Goal: Task Accomplishment & Management: Use online tool/utility

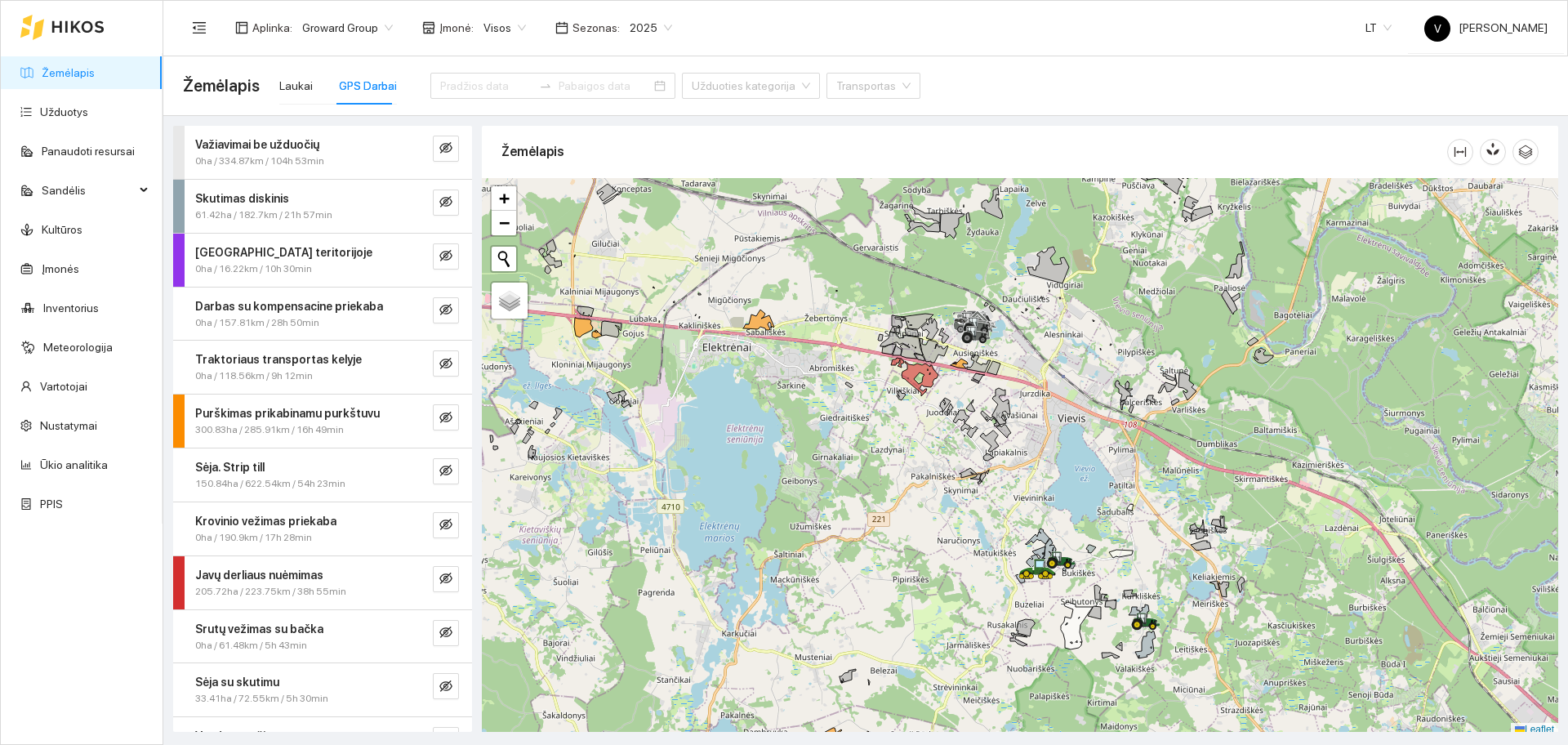
scroll to position [5, 0]
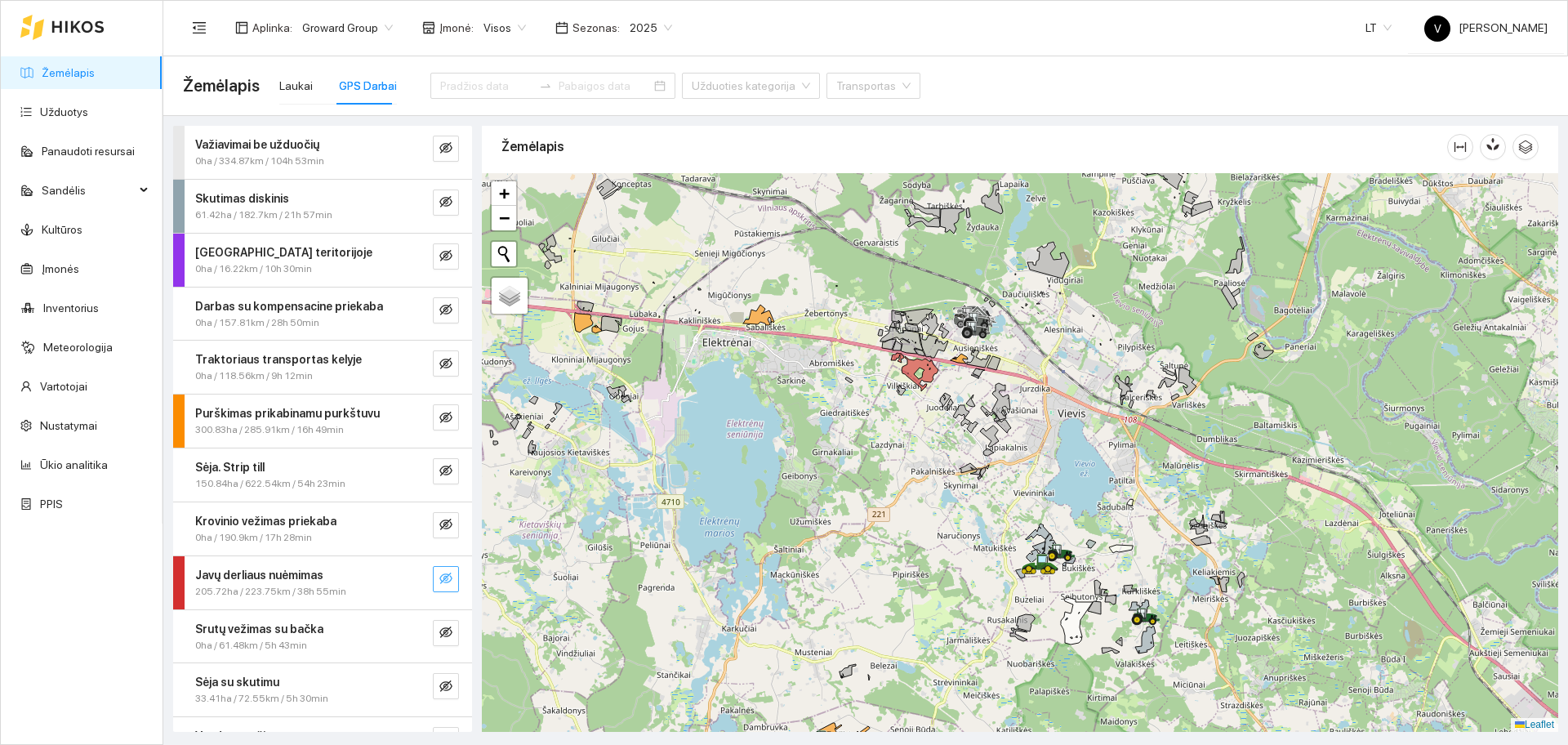
click at [439, 575] on icon "eye-invisible" at bounding box center [446, 578] width 13 height 12
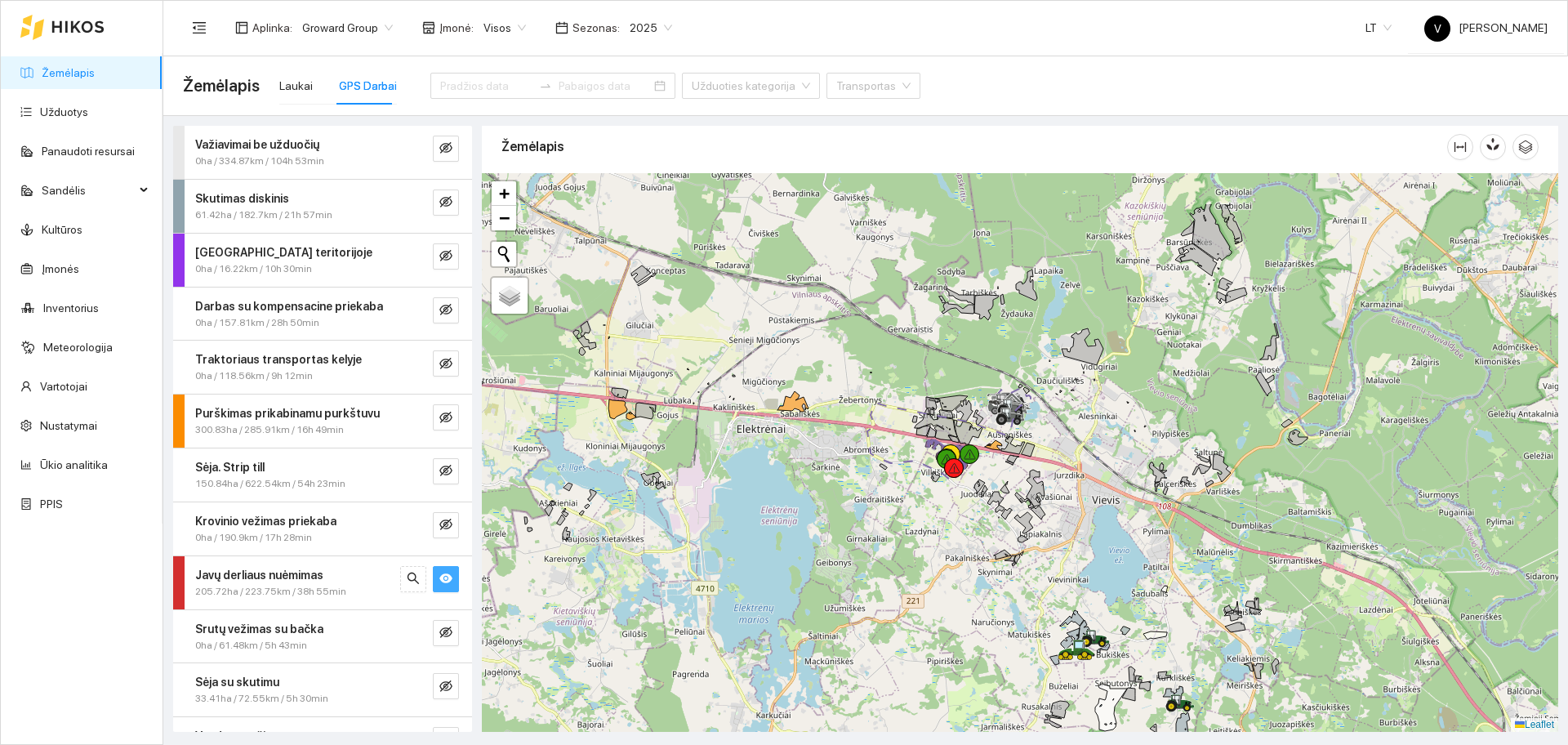
drag, startPoint x: 871, startPoint y: 333, endPoint x: 905, endPoint y: 420, distance: 93.4
click at [905, 420] on div at bounding box center [1020, 452] width 1076 height 559
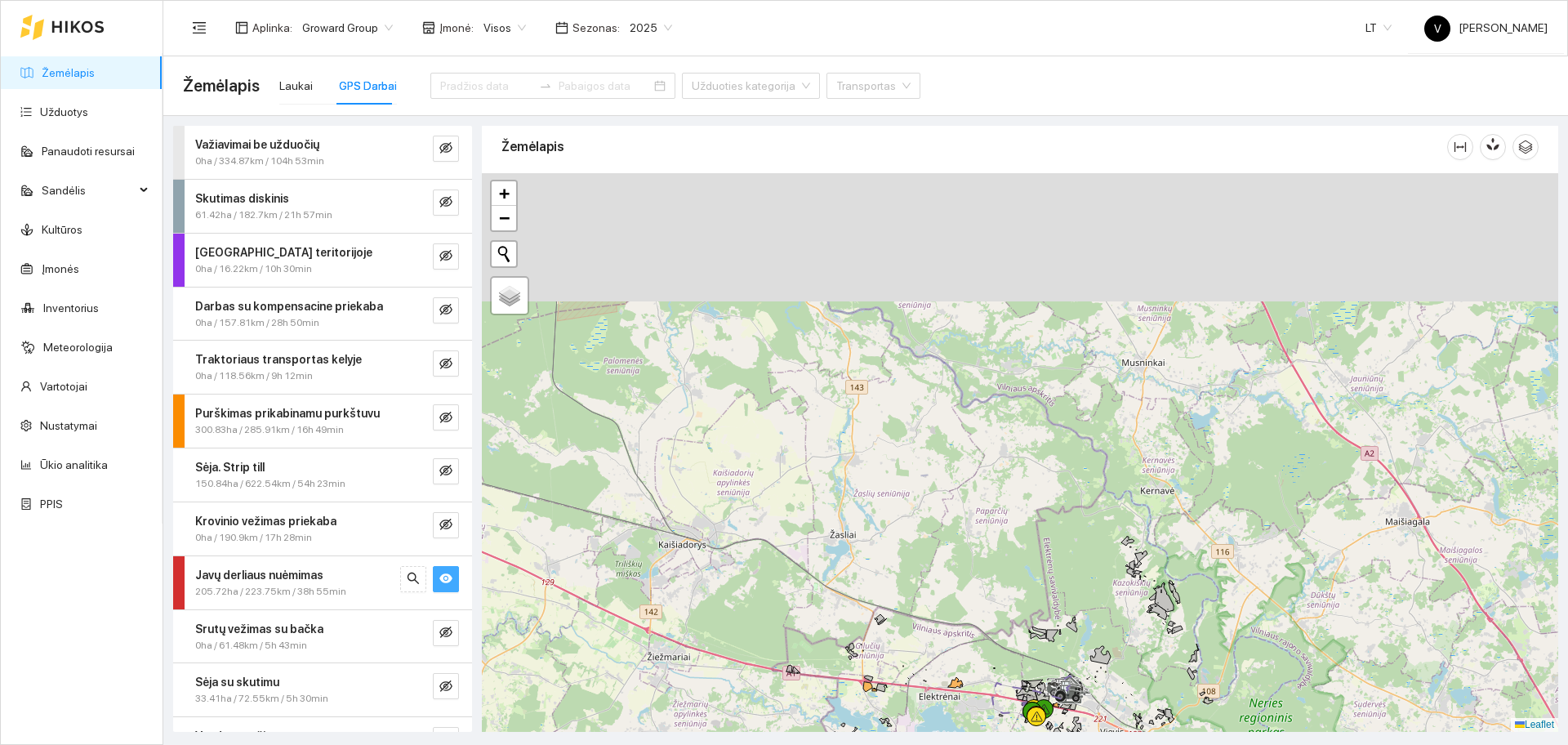
drag, startPoint x: 855, startPoint y: 338, endPoint x: 943, endPoint y: 606, distance: 282.1
click at [943, 606] on div at bounding box center [1020, 452] width 1076 height 559
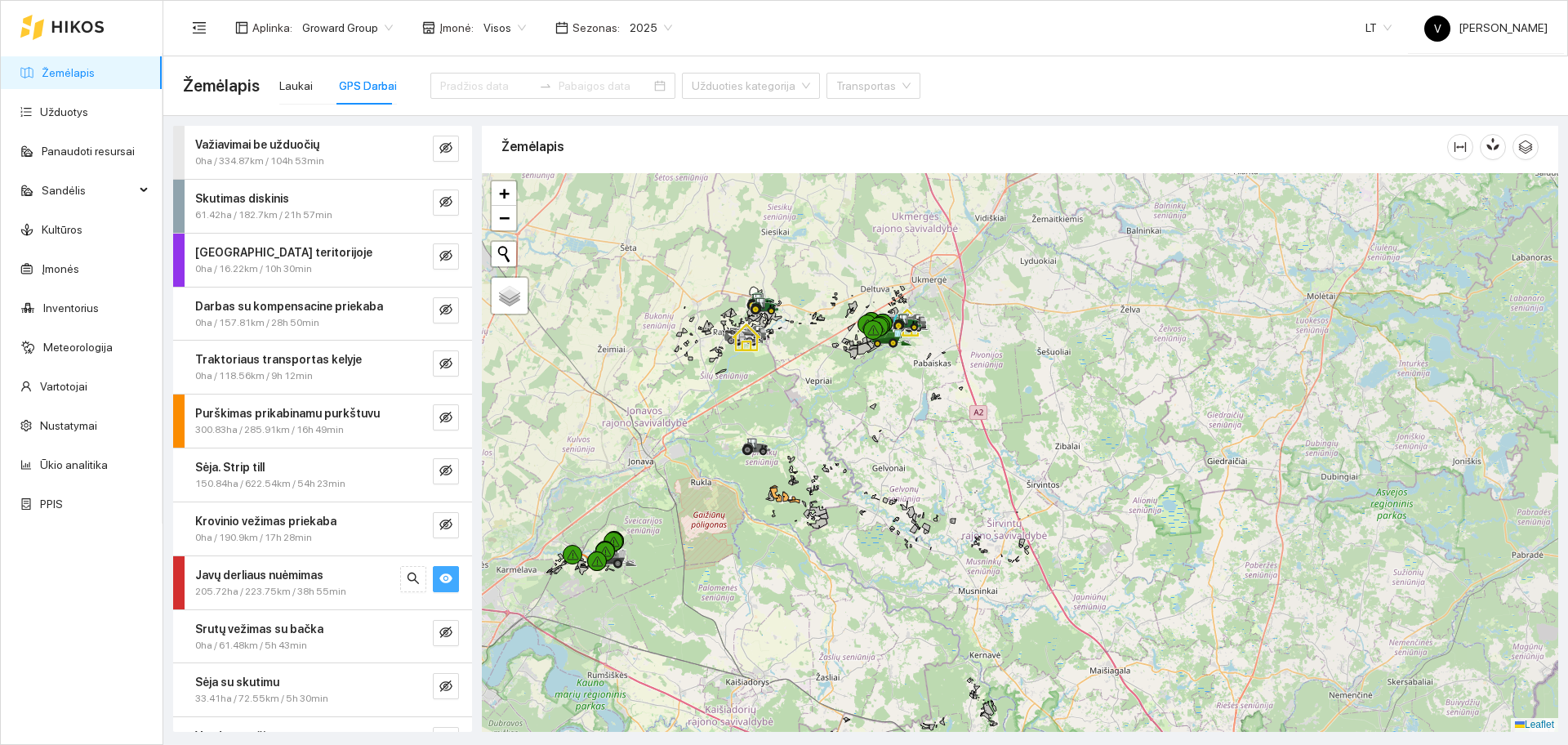
drag, startPoint x: 905, startPoint y: 409, endPoint x: 860, endPoint y: 564, distance: 161.4
click at [865, 564] on div at bounding box center [1020, 452] width 1076 height 559
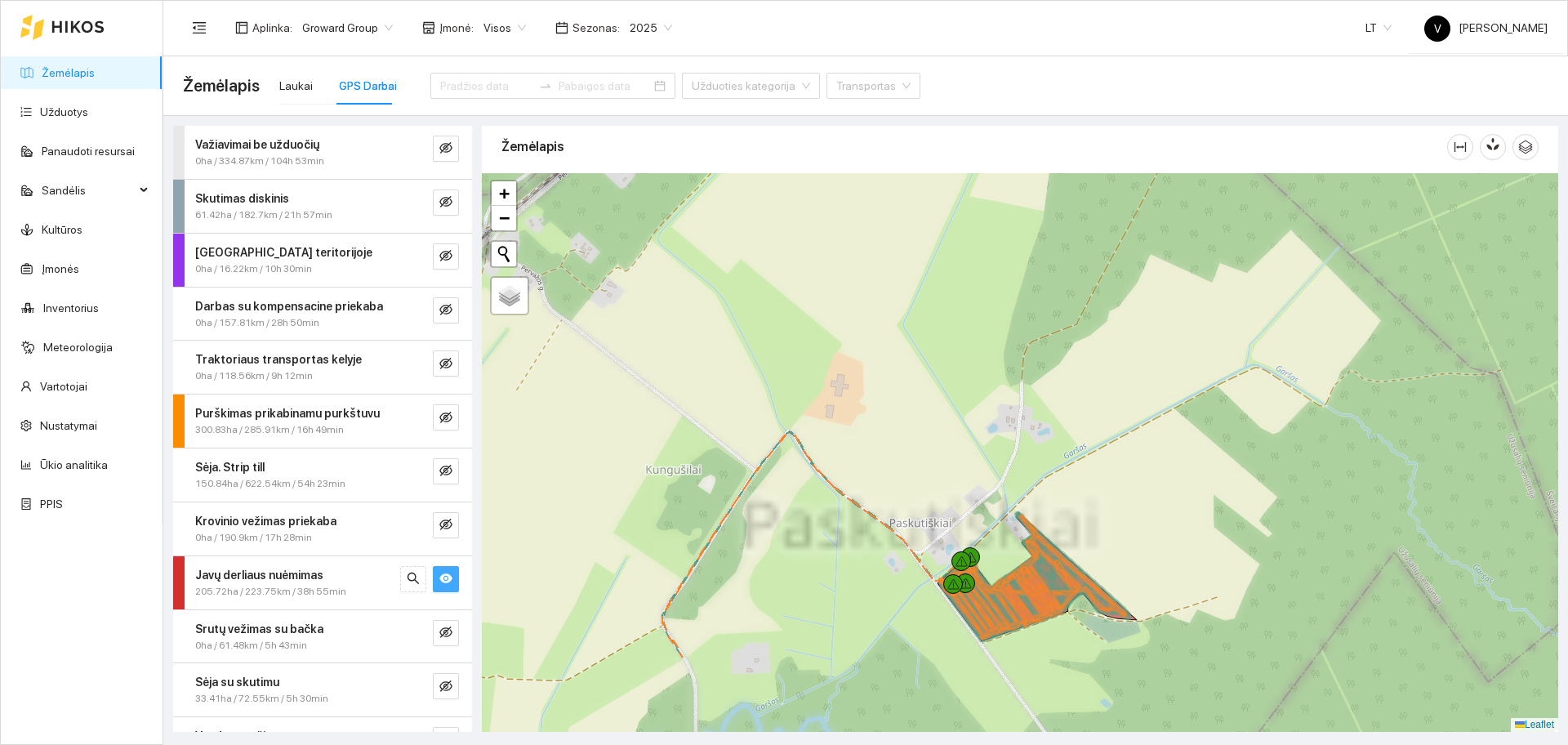
drag, startPoint x: 745, startPoint y: 389, endPoint x: 789, endPoint y: 308, distance: 92.2
click at [778, 290] on div at bounding box center [1020, 452] width 1076 height 559
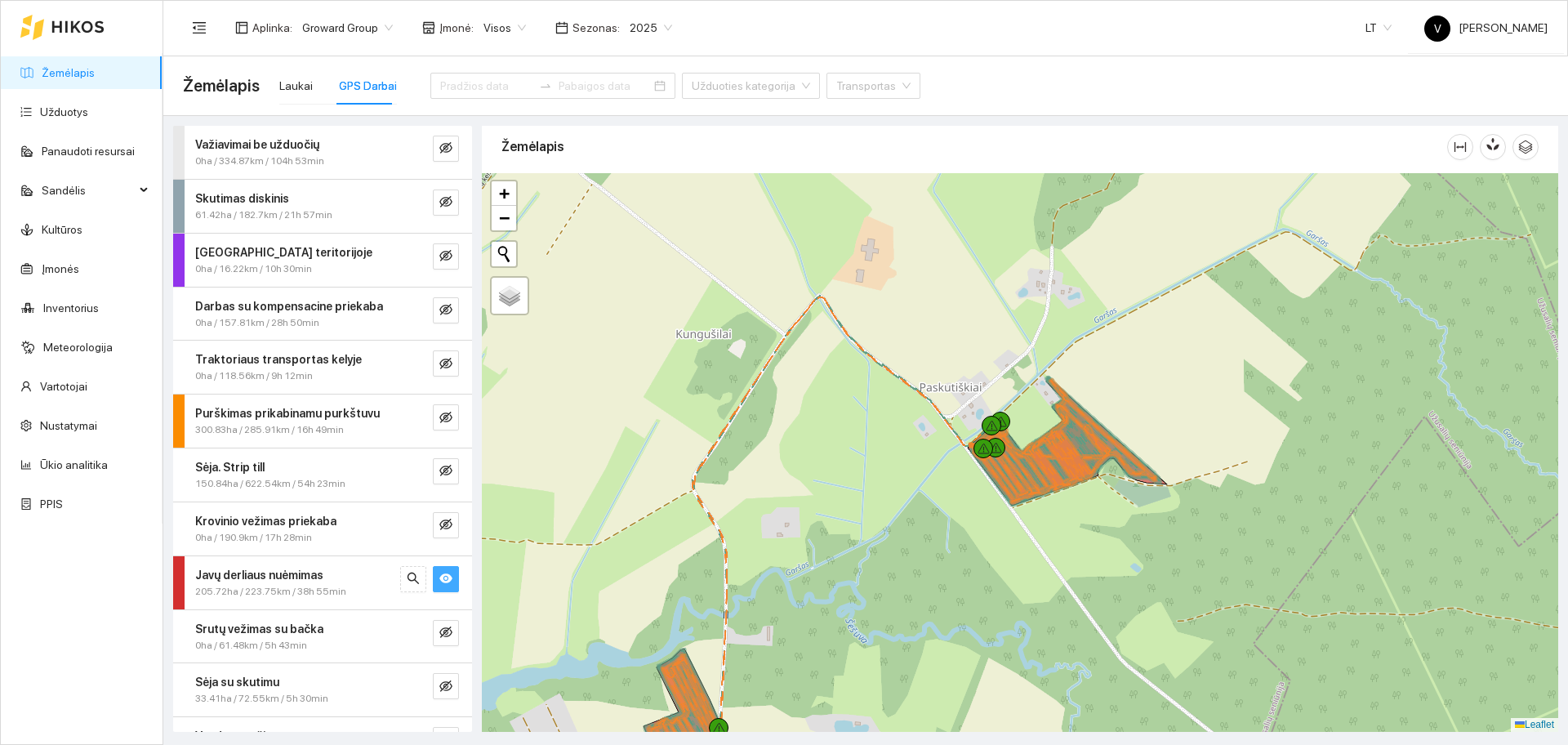
drag, startPoint x: 921, startPoint y: 543, endPoint x: 975, endPoint y: 272, distance: 276.3
click at [977, 264] on div at bounding box center [1020, 452] width 1076 height 559
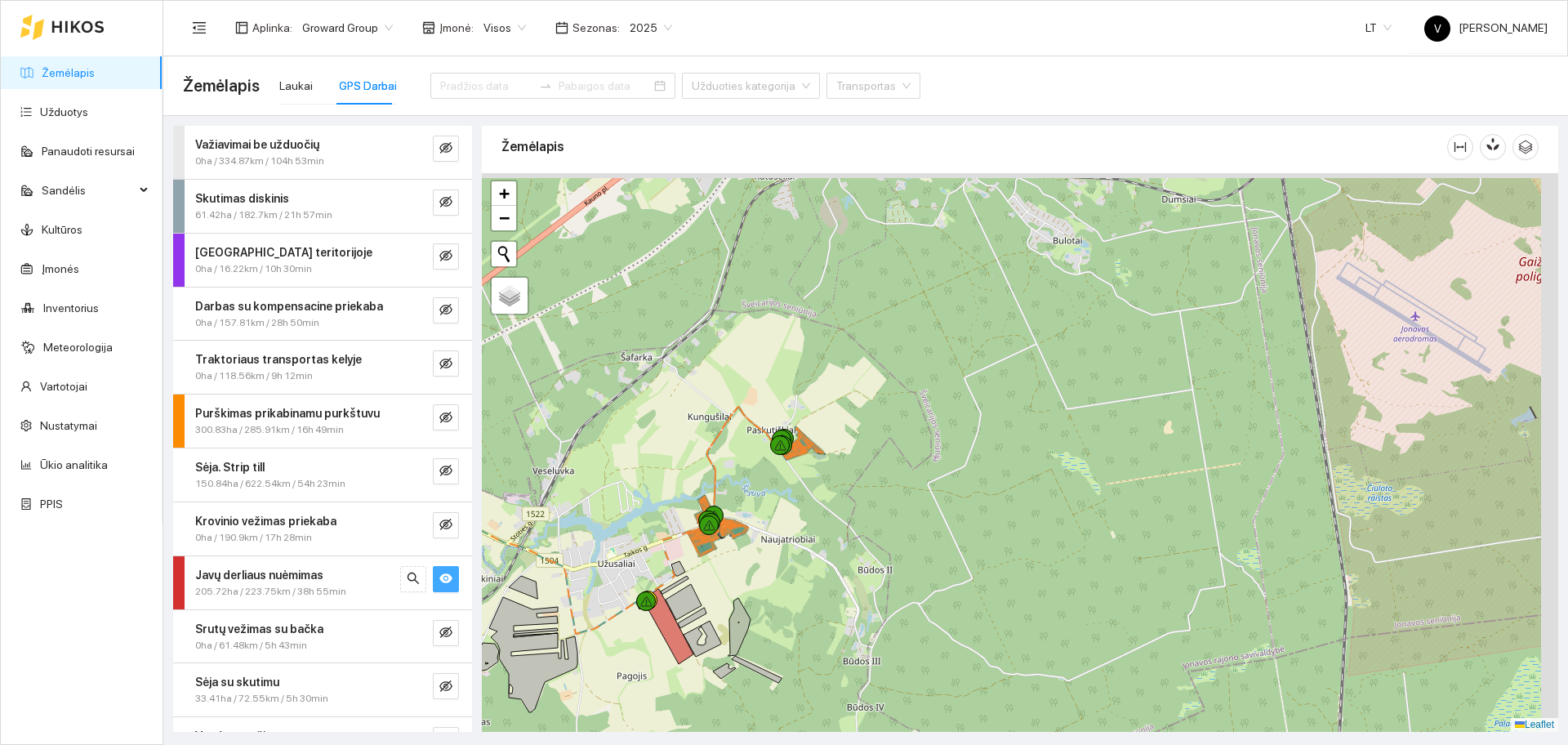
drag, startPoint x: 1006, startPoint y: 357, endPoint x: 784, endPoint y: 568, distance: 306.3
click at [787, 562] on div at bounding box center [1020, 452] width 1076 height 559
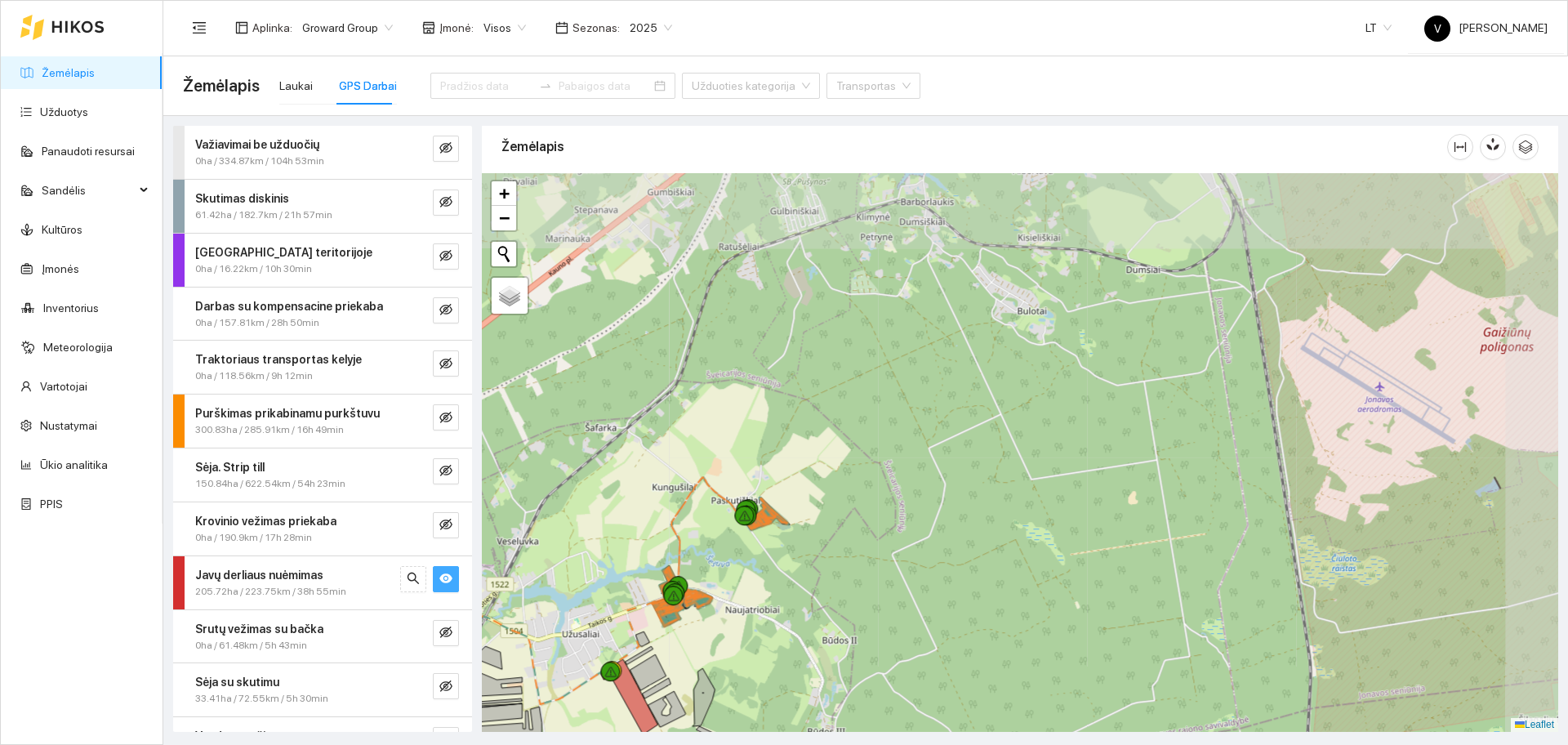
drag, startPoint x: 1054, startPoint y: 379, endPoint x: 969, endPoint y: 460, distance: 117.4
click at [987, 440] on div at bounding box center [1020, 452] width 1076 height 559
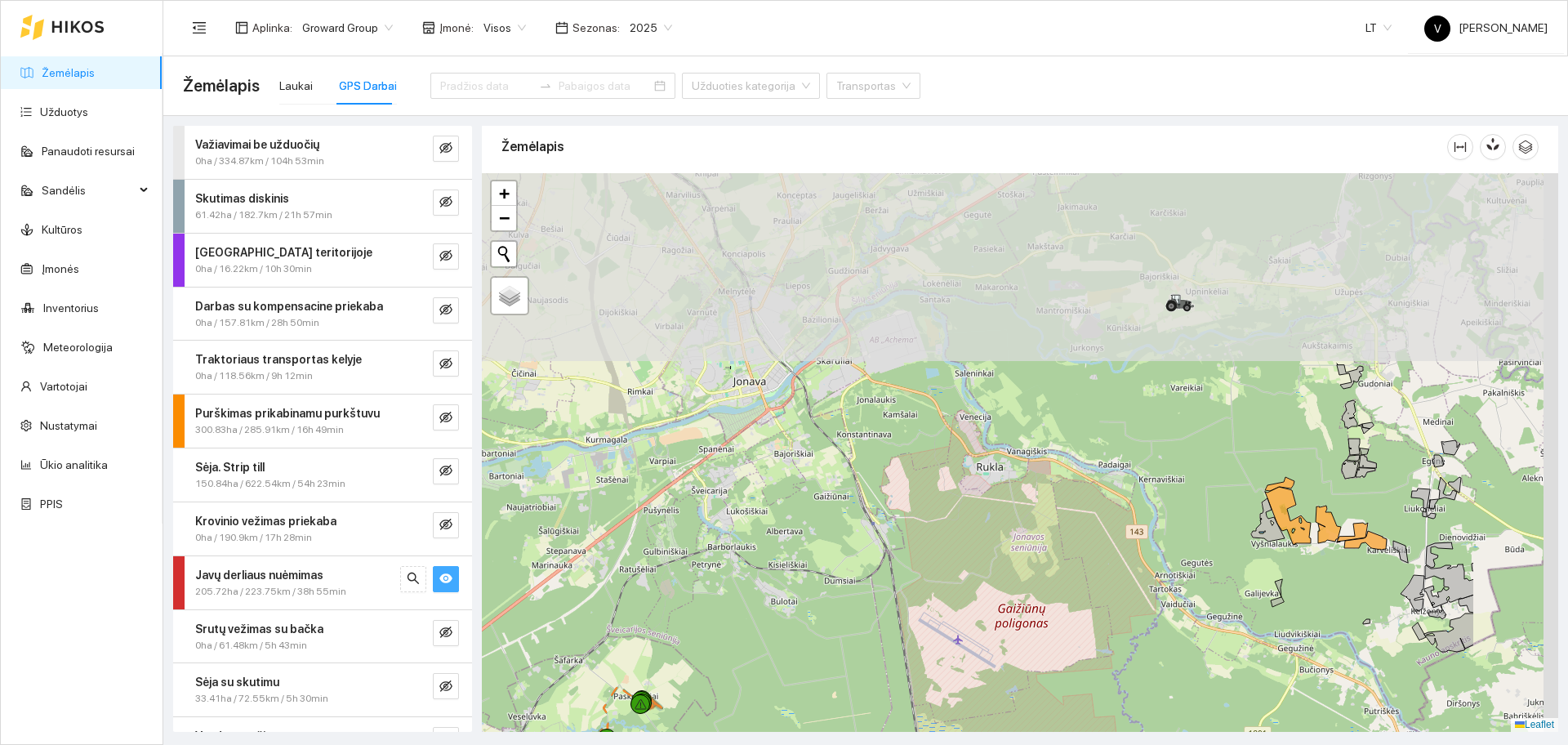
drag, startPoint x: 1095, startPoint y: 274, endPoint x: 909, endPoint y: 494, distance: 288.1
click at [909, 494] on div at bounding box center [1020, 452] width 1076 height 559
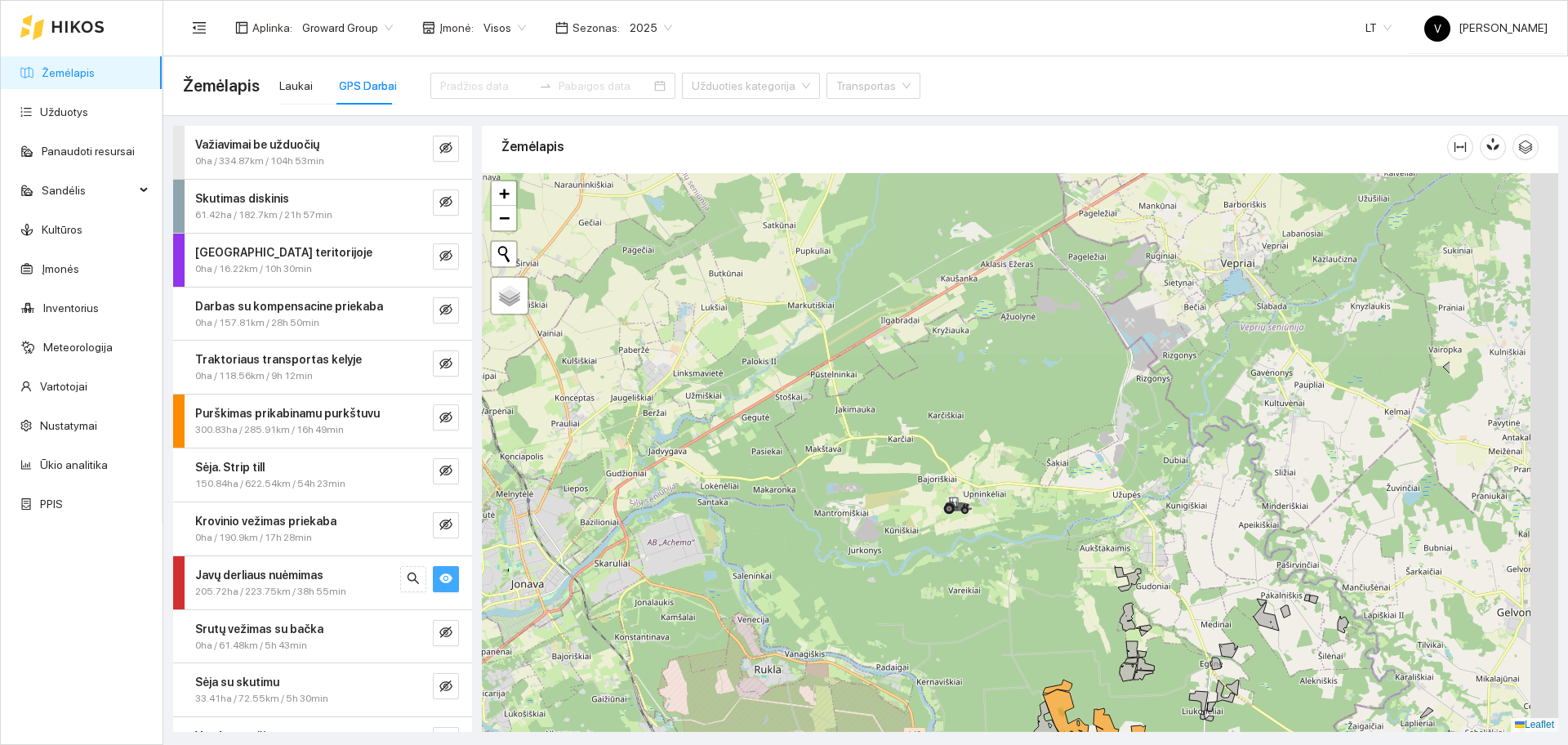
drag, startPoint x: 1123, startPoint y: 320, endPoint x: 908, endPoint y: 485, distance: 271.0
click at [907, 493] on div at bounding box center [1020, 452] width 1076 height 559
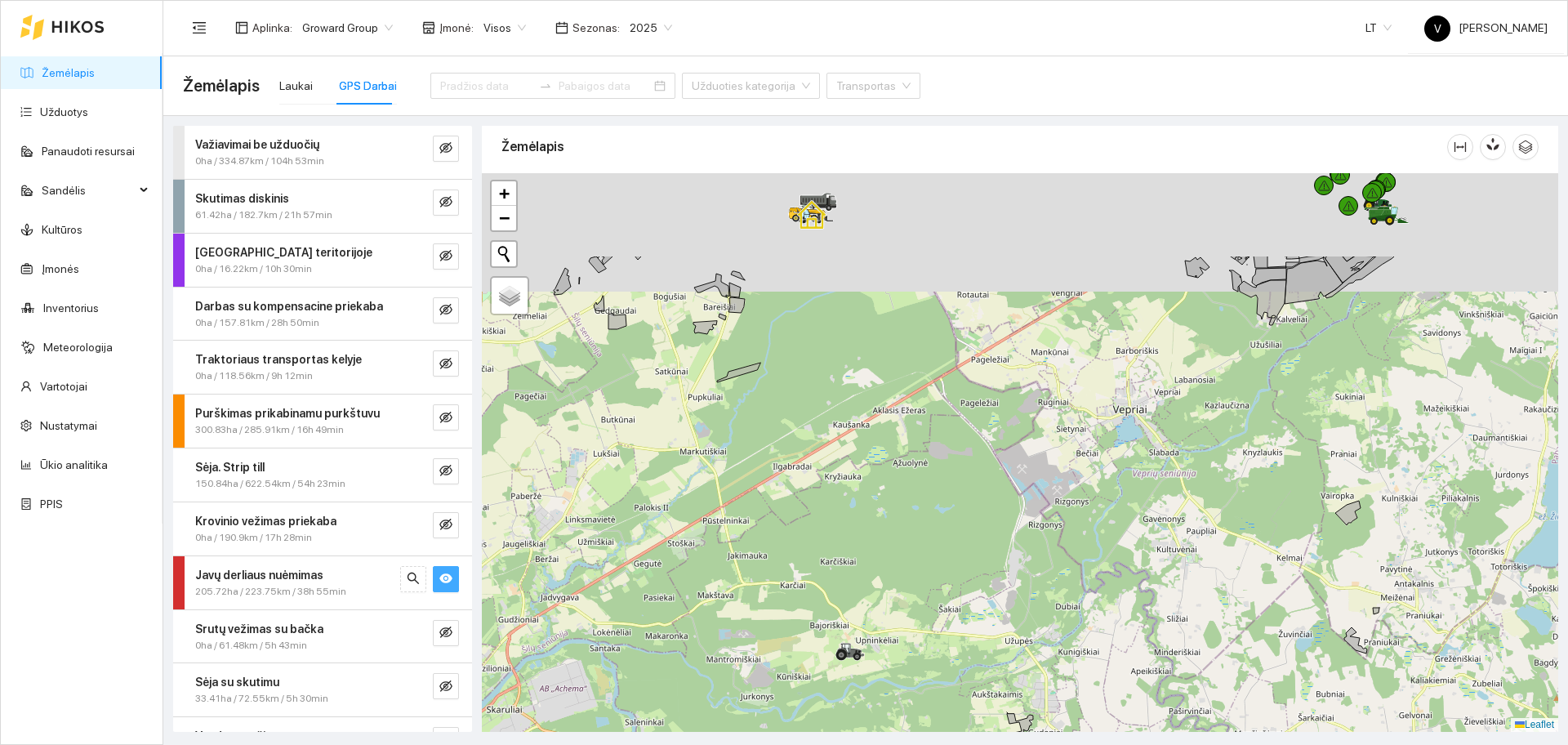
drag, startPoint x: 1002, startPoint y: 461, endPoint x: 990, endPoint y: 489, distance: 30.5
click at [990, 489] on div at bounding box center [1020, 452] width 1076 height 559
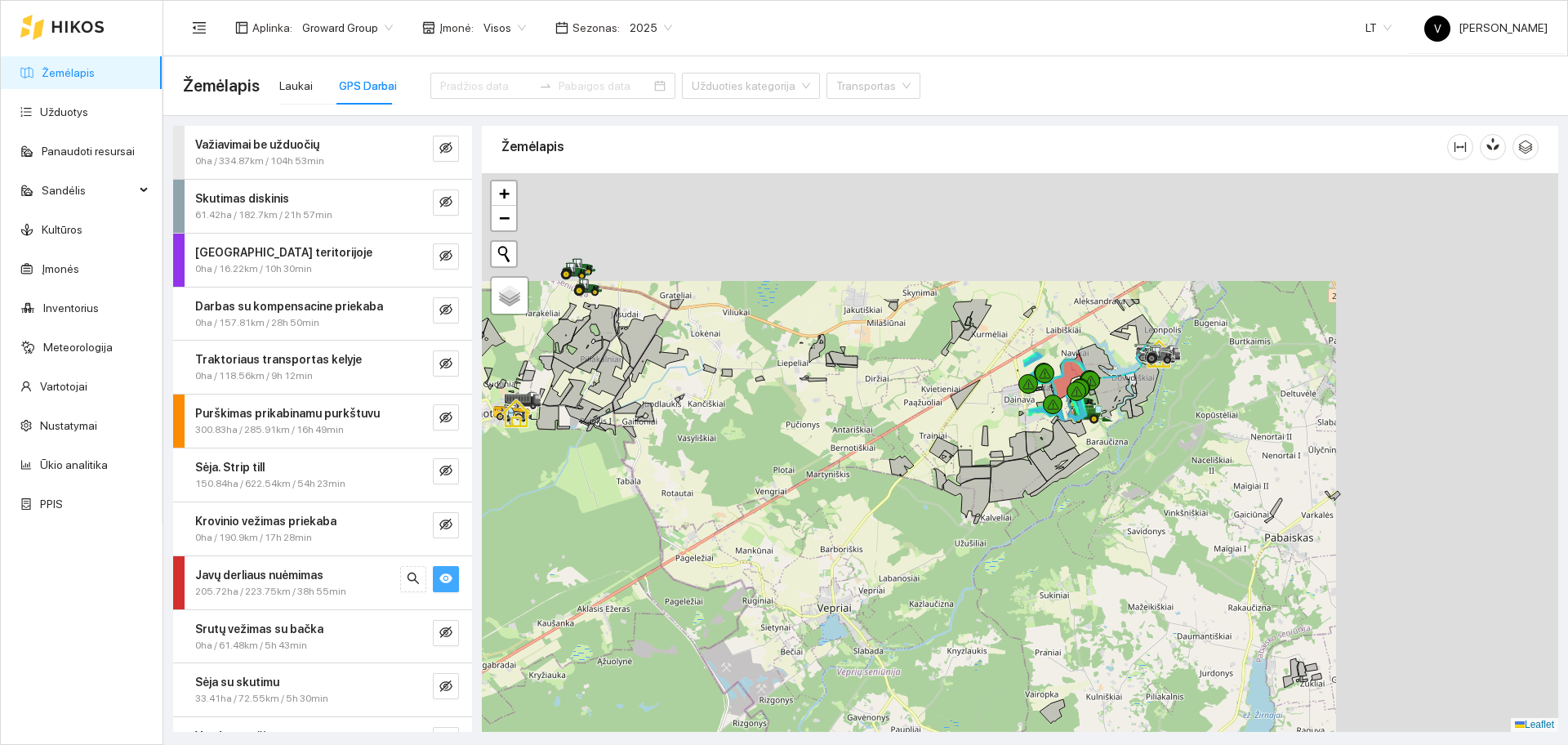
drag, startPoint x: 1082, startPoint y: 386, endPoint x: 832, endPoint y: 529, distance: 288.0
click at [822, 541] on div at bounding box center [1020, 452] width 1076 height 559
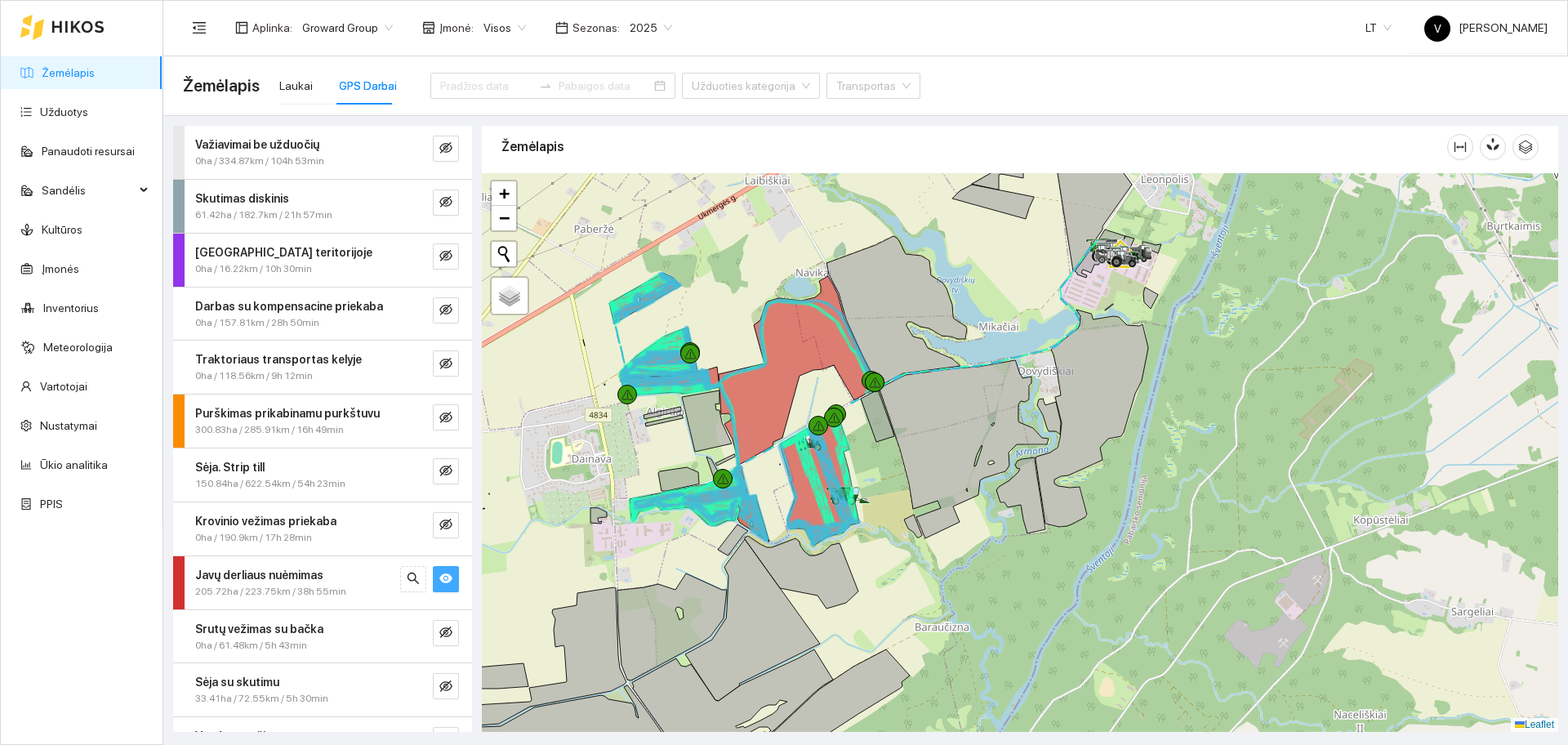
drag, startPoint x: 1122, startPoint y: 532, endPoint x: 962, endPoint y: 527, distance: 160.1
click at [962, 527] on div at bounding box center [1020, 452] width 1076 height 559
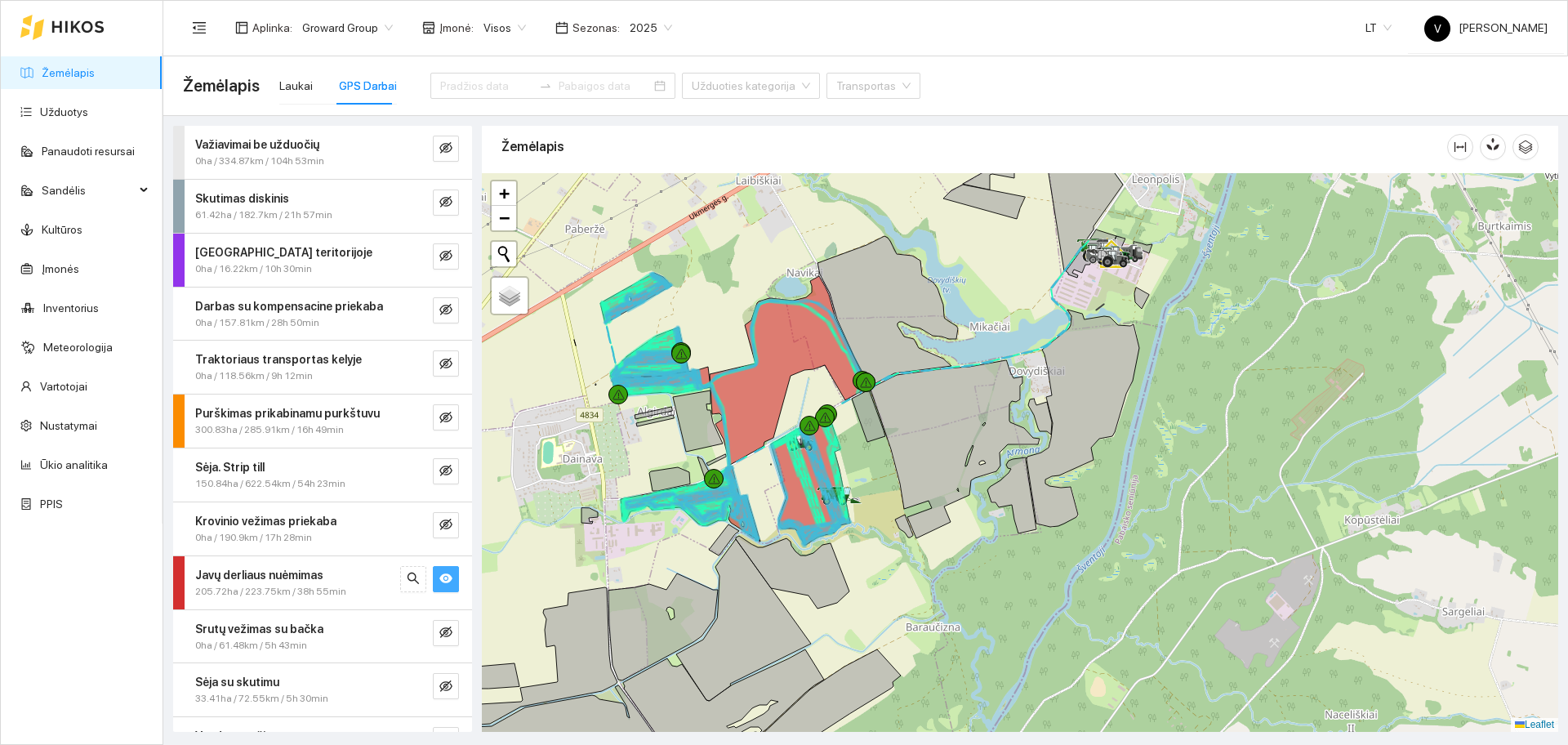
click at [440, 581] on button "button" at bounding box center [446, 580] width 26 height 26
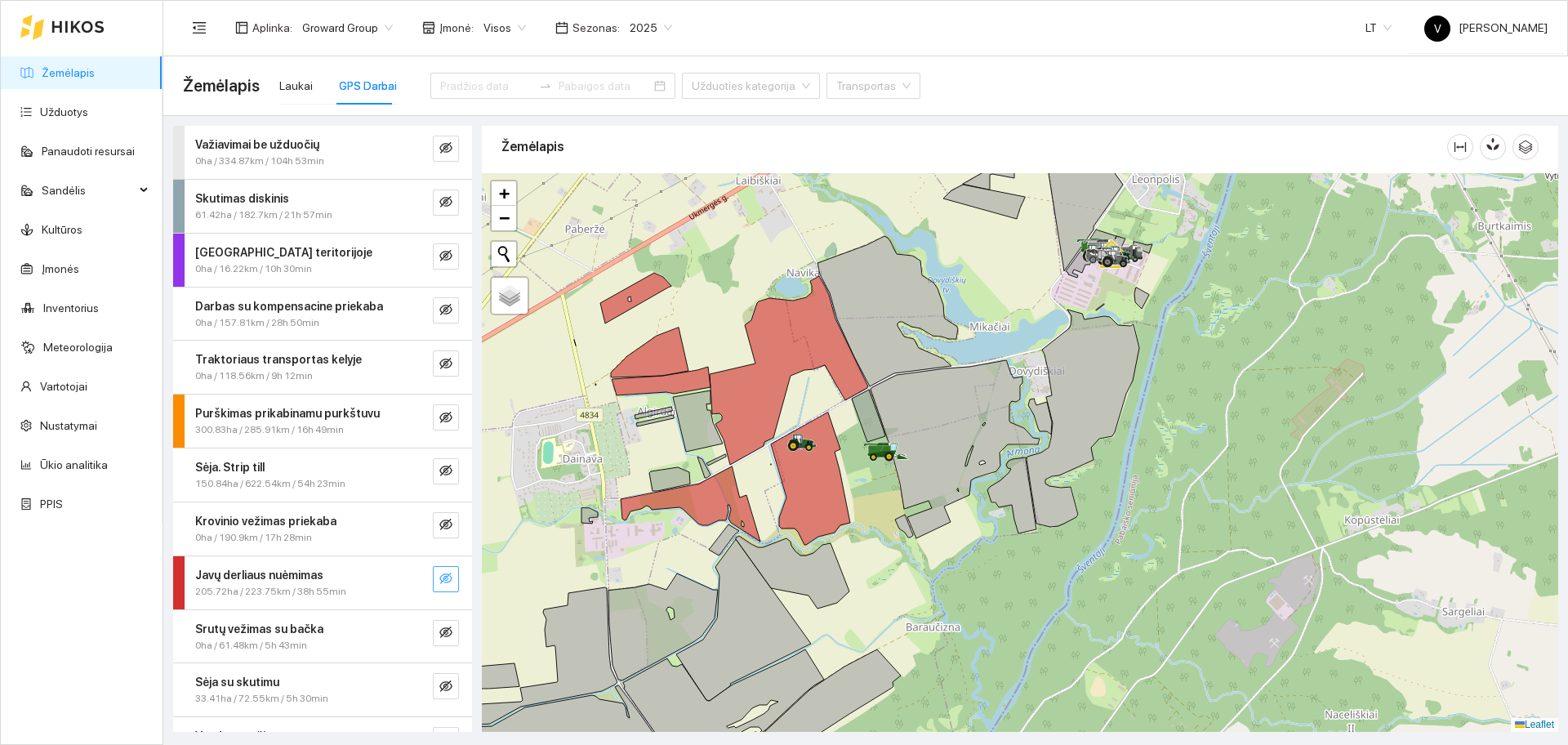
click at [440, 581] on button "button" at bounding box center [446, 580] width 26 height 26
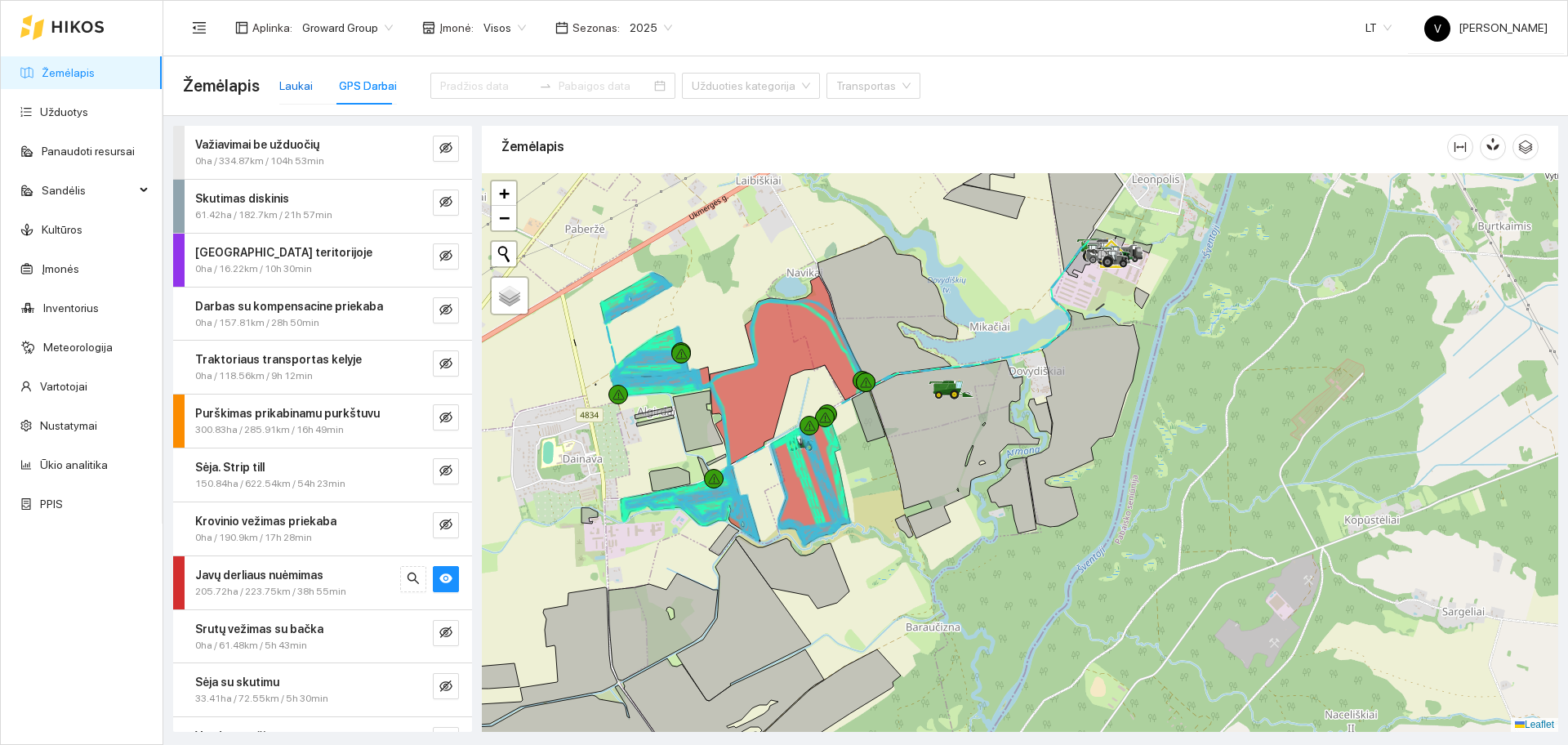
click at [298, 84] on div "Laukai" at bounding box center [296, 86] width 33 height 18
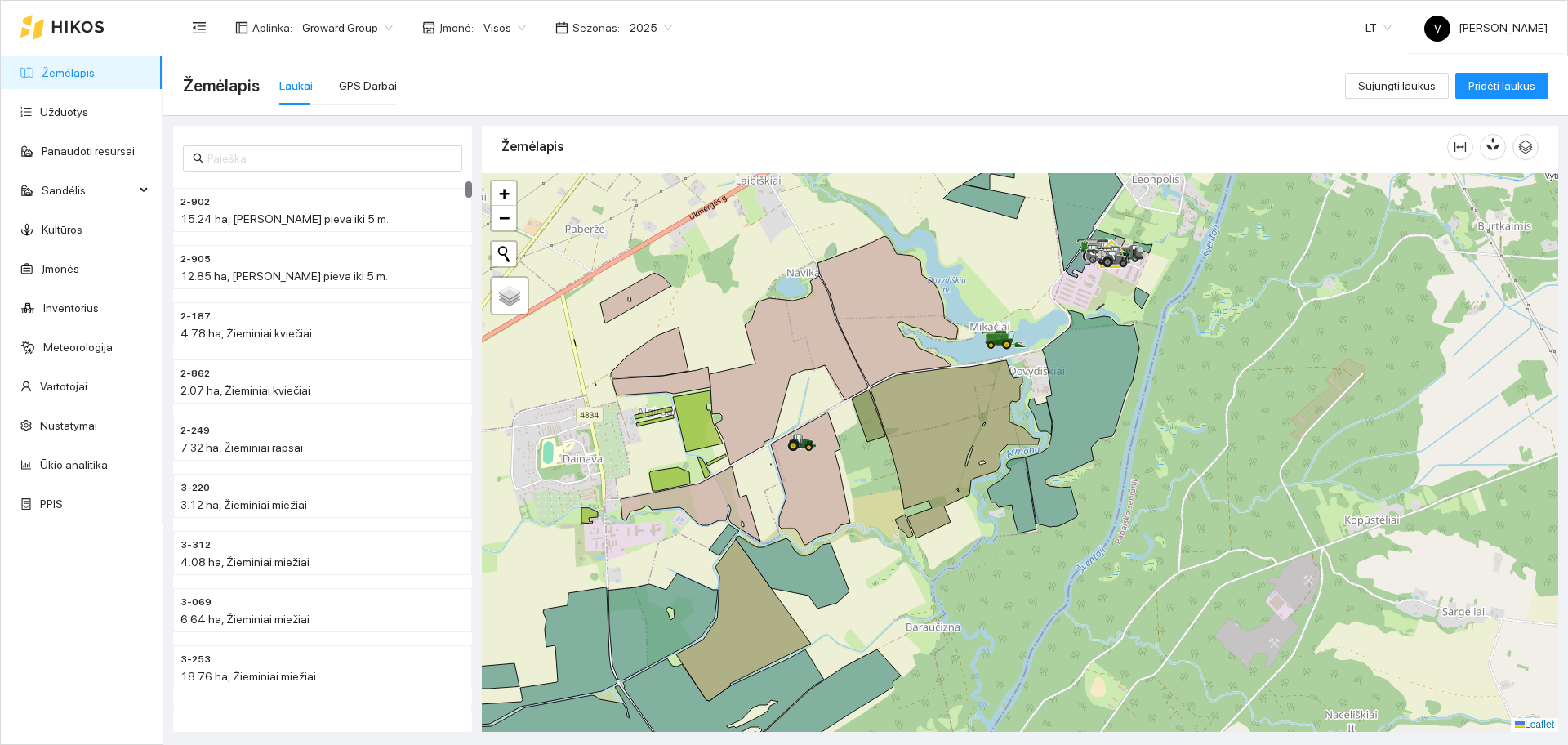
click at [298, 84] on div "Laukai" at bounding box center [296, 86] width 33 height 18
click at [356, 85] on div "GPS Darbai" at bounding box center [368, 86] width 58 height 18
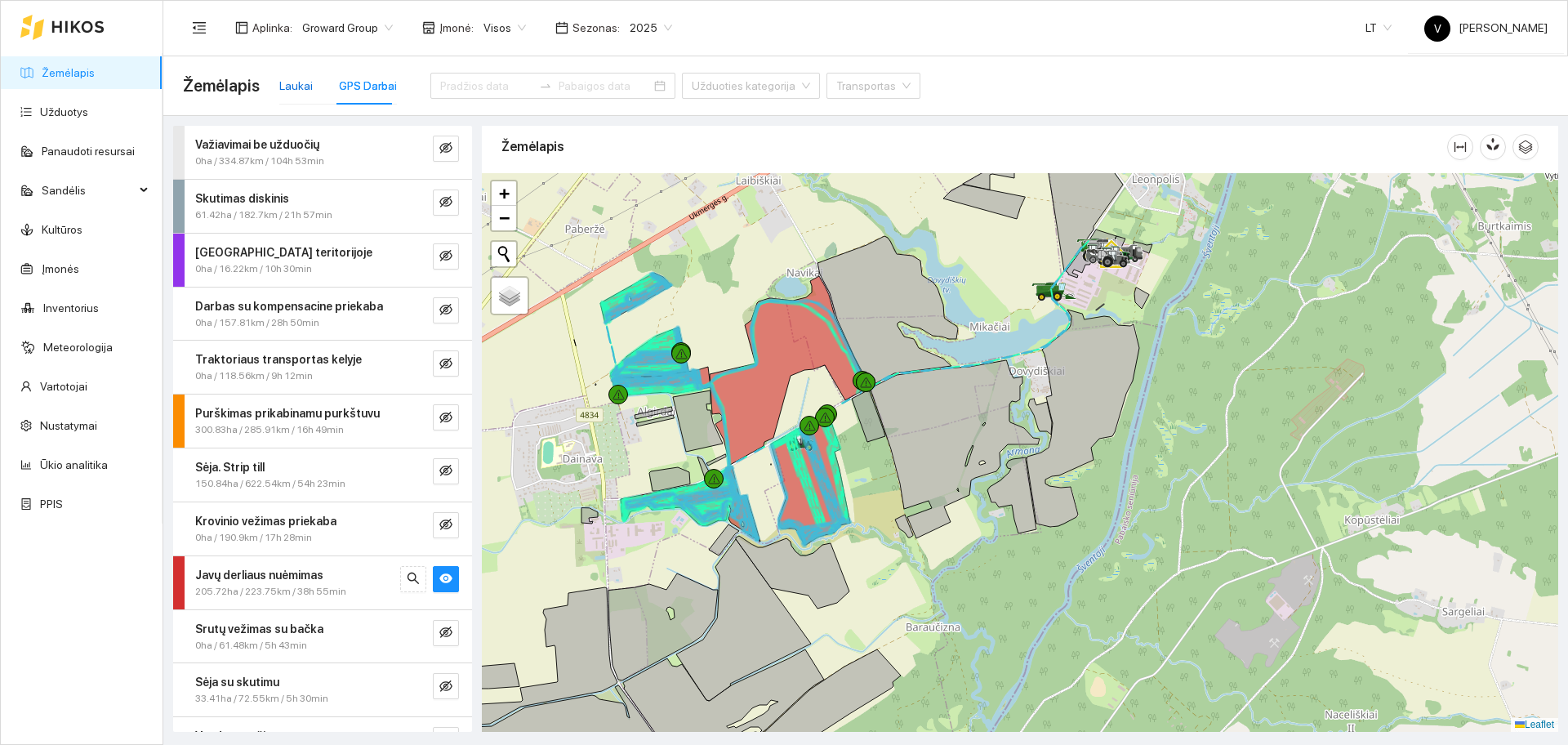
click at [292, 87] on div "Laukai" at bounding box center [296, 86] width 33 height 18
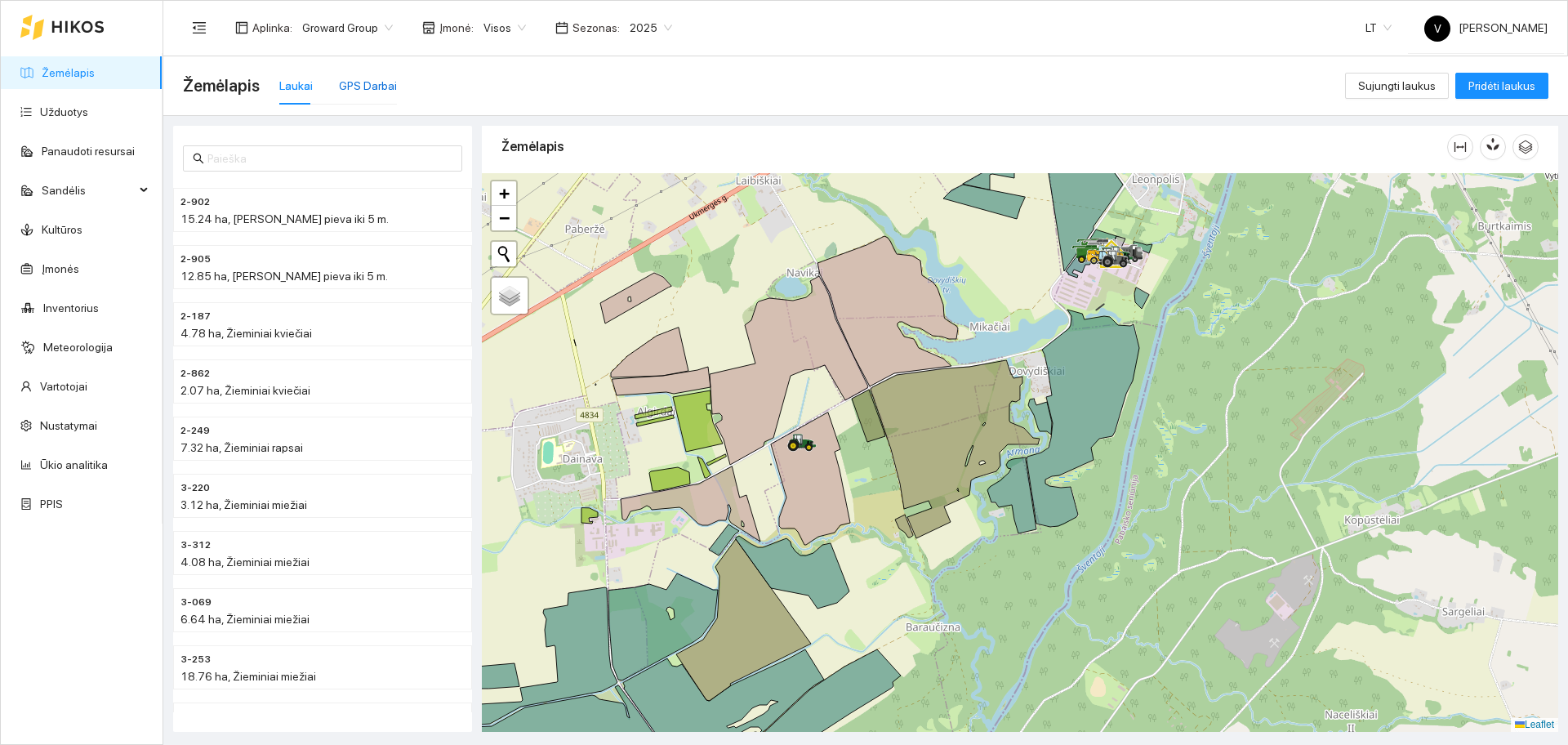
click at [353, 87] on div "GPS Darbai" at bounding box center [368, 86] width 58 height 18
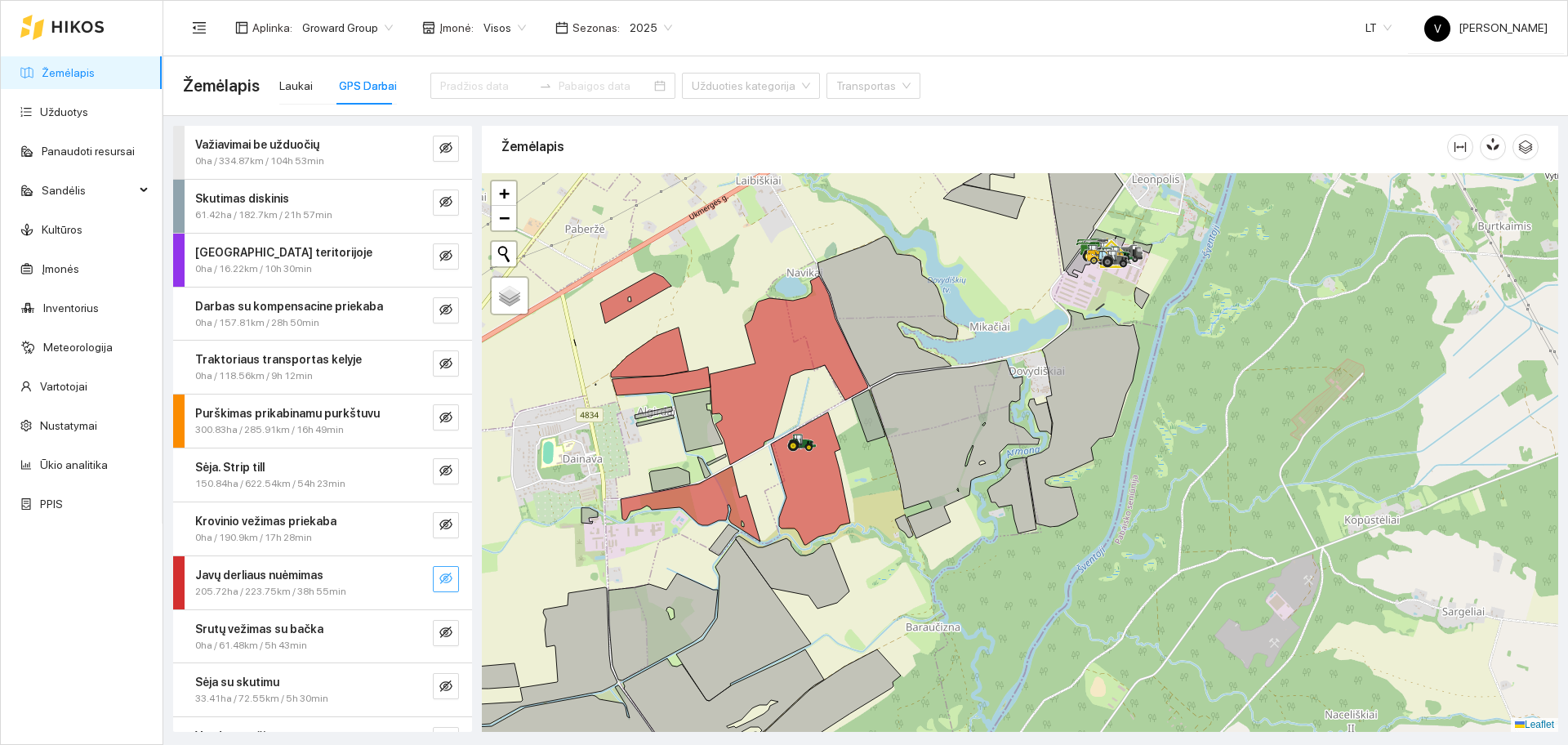
click at [445, 580] on icon "eye-invisible" at bounding box center [446, 579] width 3 height 3
click at [433, 581] on button "button" at bounding box center [446, 580] width 26 height 26
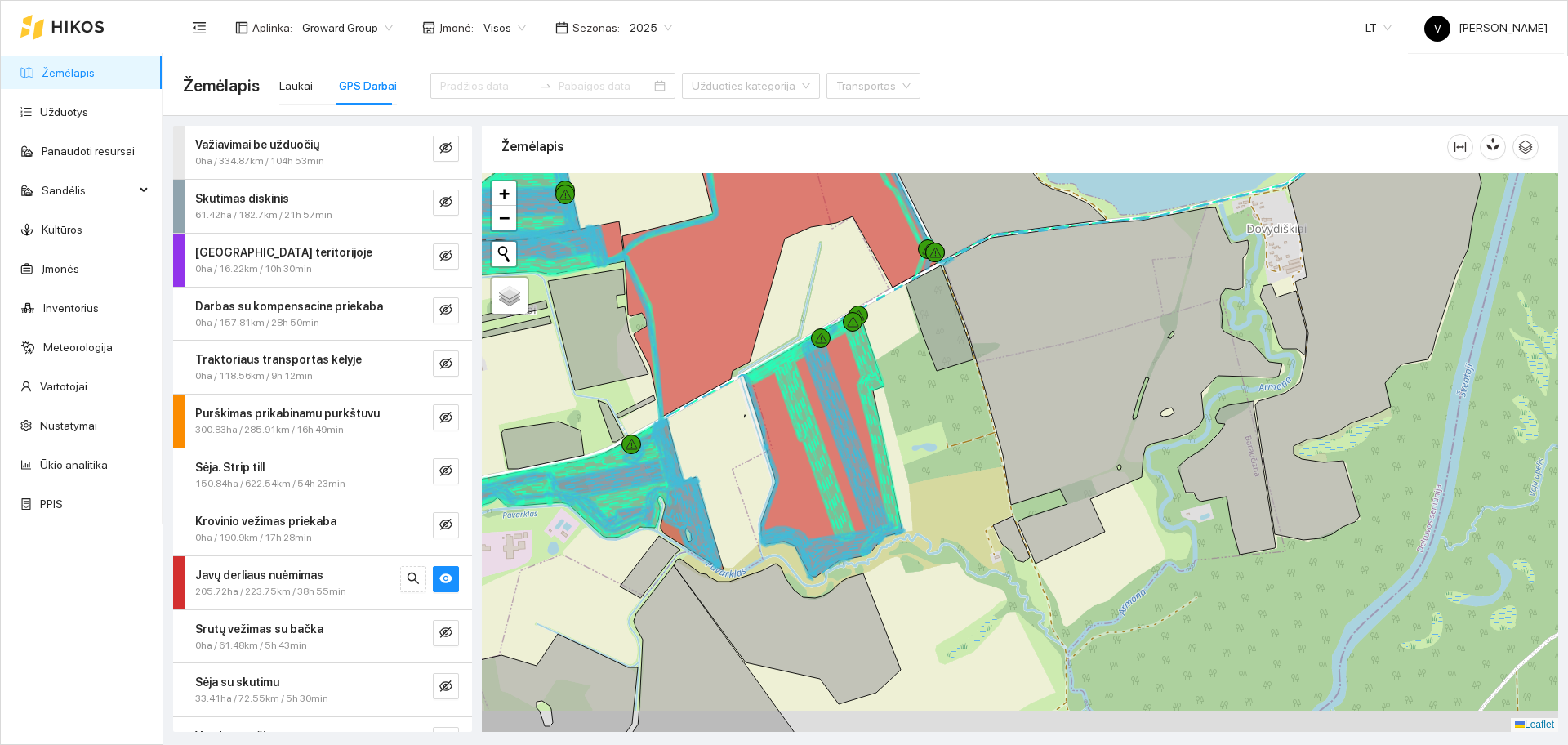
drag, startPoint x: 855, startPoint y: 521, endPoint x: 918, endPoint y: 494, distance: 68.5
click at [918, 494] on div at bounding box center [1020, 452] width 1076 height 559
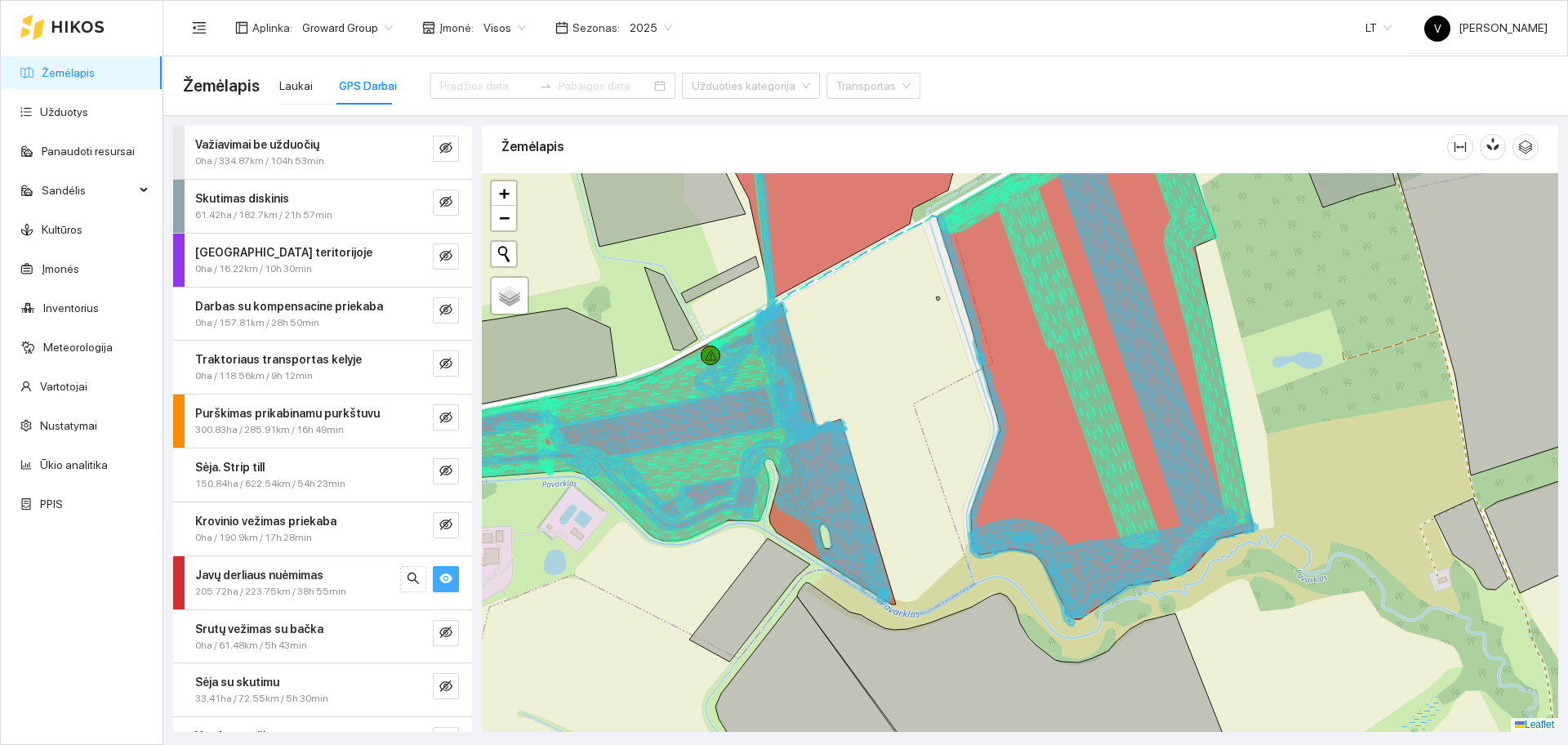
click at [442, 573] on button "button" at bounding box center [446, 580] width 26 height 26
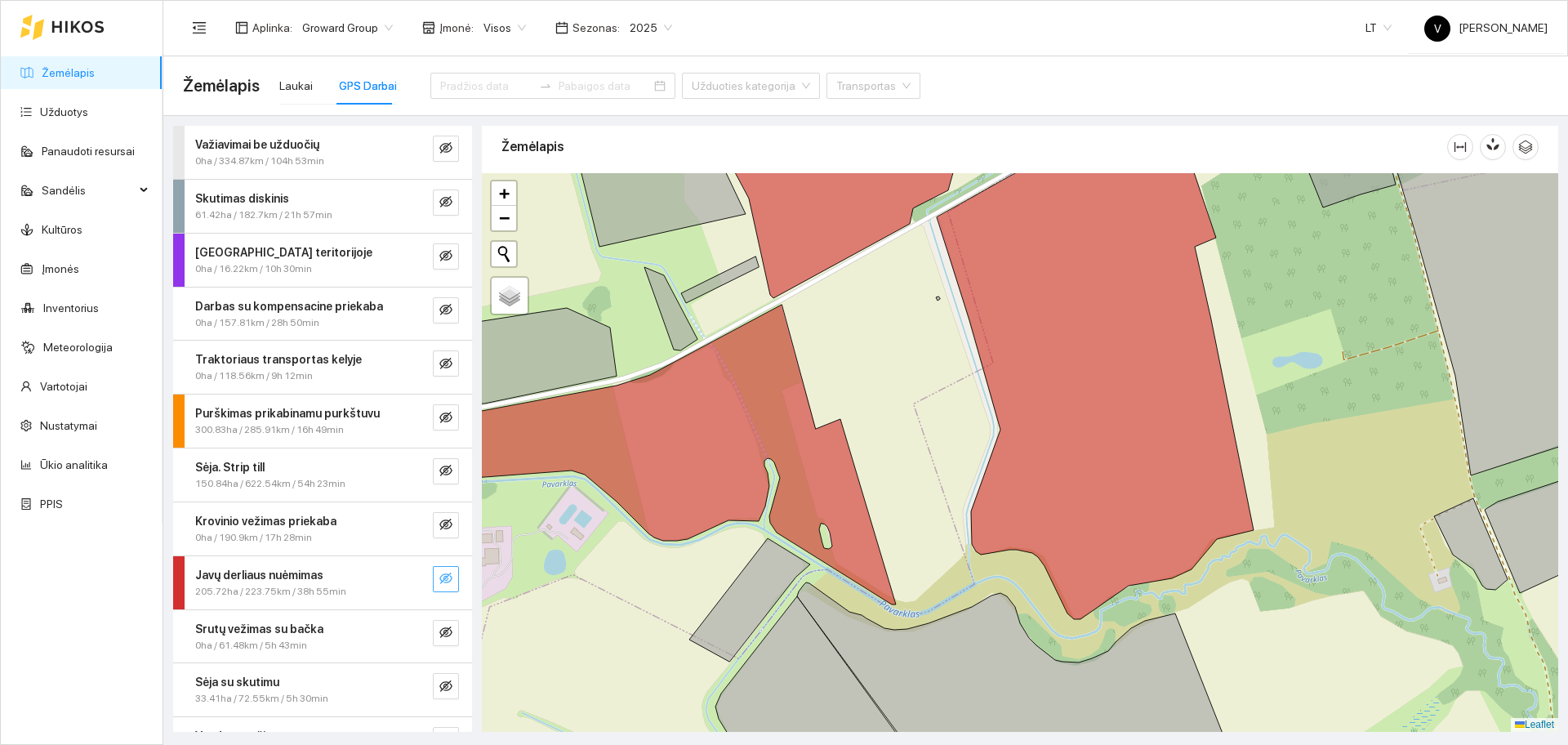
click at [442, 573] on button "button" at bounding box center [446, 580] width 26 height 26
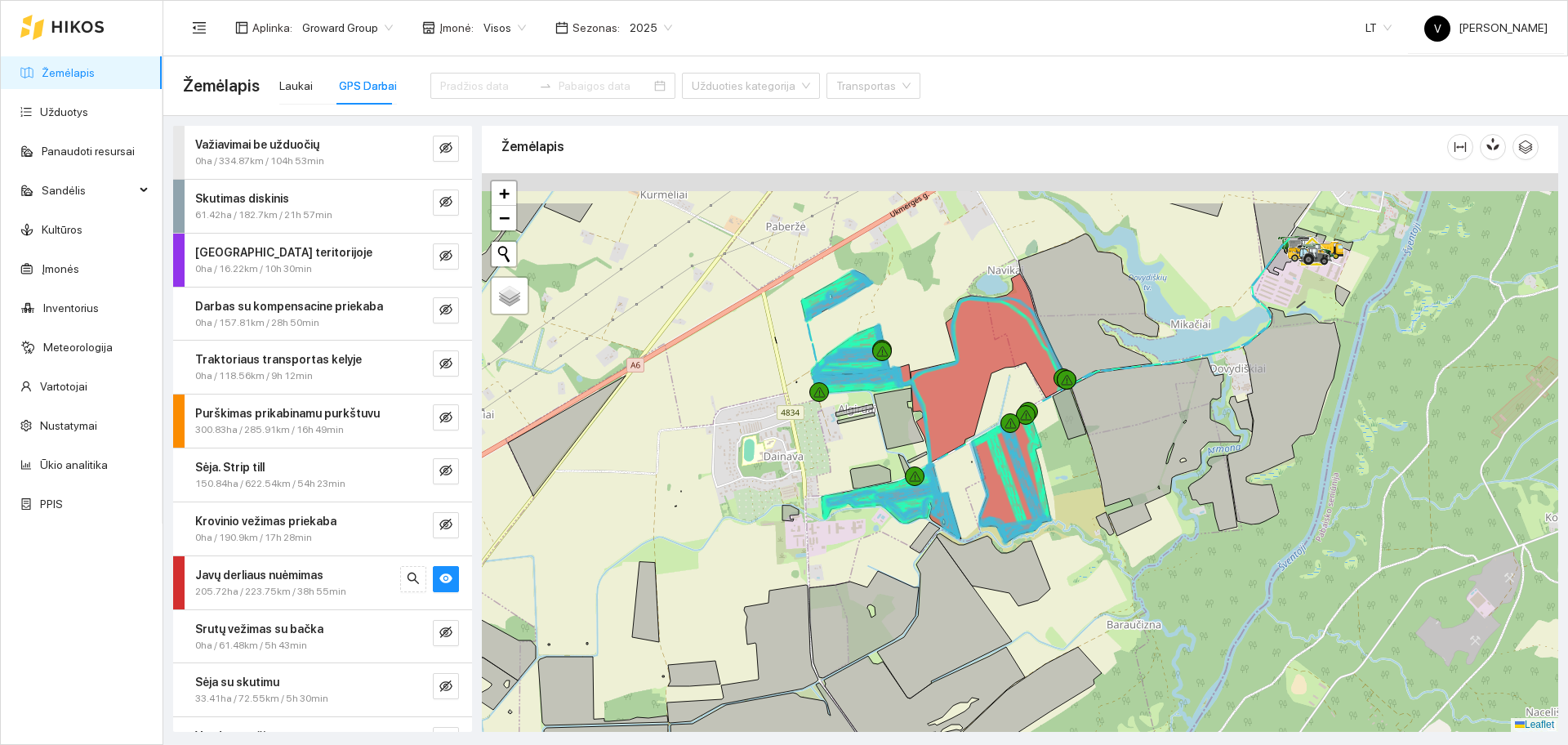
drag, startPoint x: 917, startPoint y: 422, endPoint x: 929, endPoint y: 482, distance: 61.2
click at [949, 532] on icon at bounding box center [951, 515] width 15 height 43
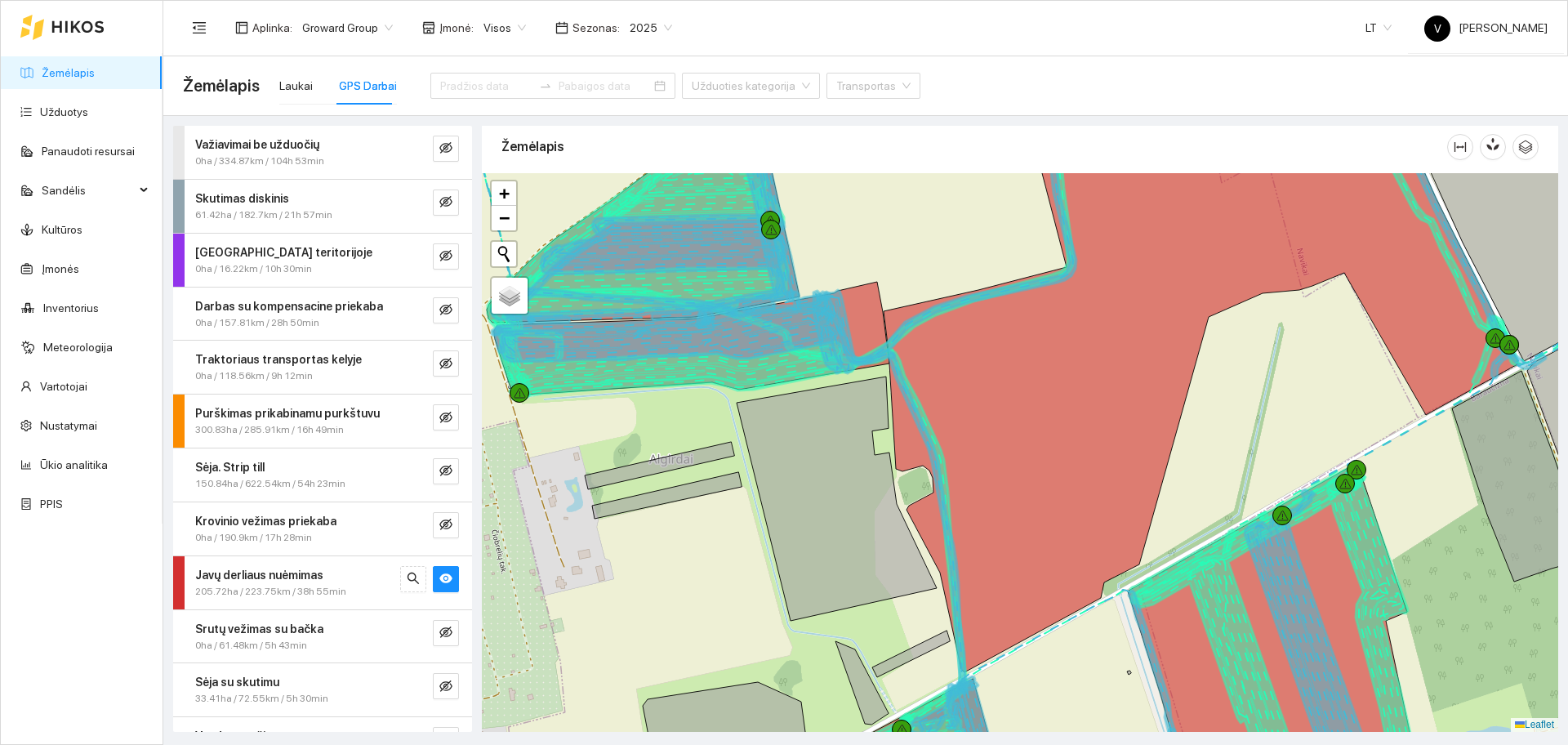
drag, startPoint x: 666, startPoint y: 449, endPoint x: 706, endPoint y: 548, distance: 106.8
click at [706, 548] on div at bounding box center [1020, 452] width 1076 height 559
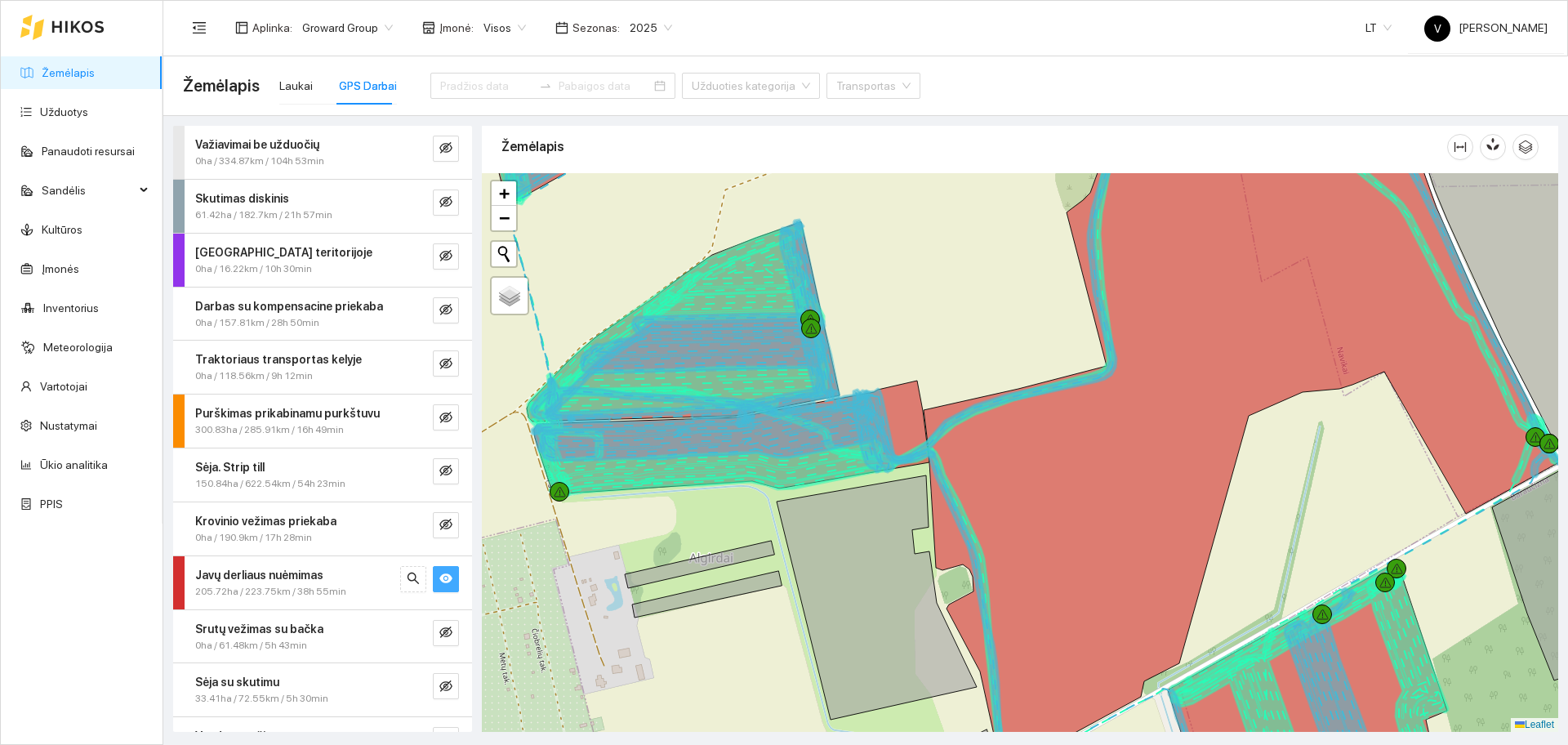
click at [439, 582] on icon "eye" at bounding box center [446, 578] width 13 height 10
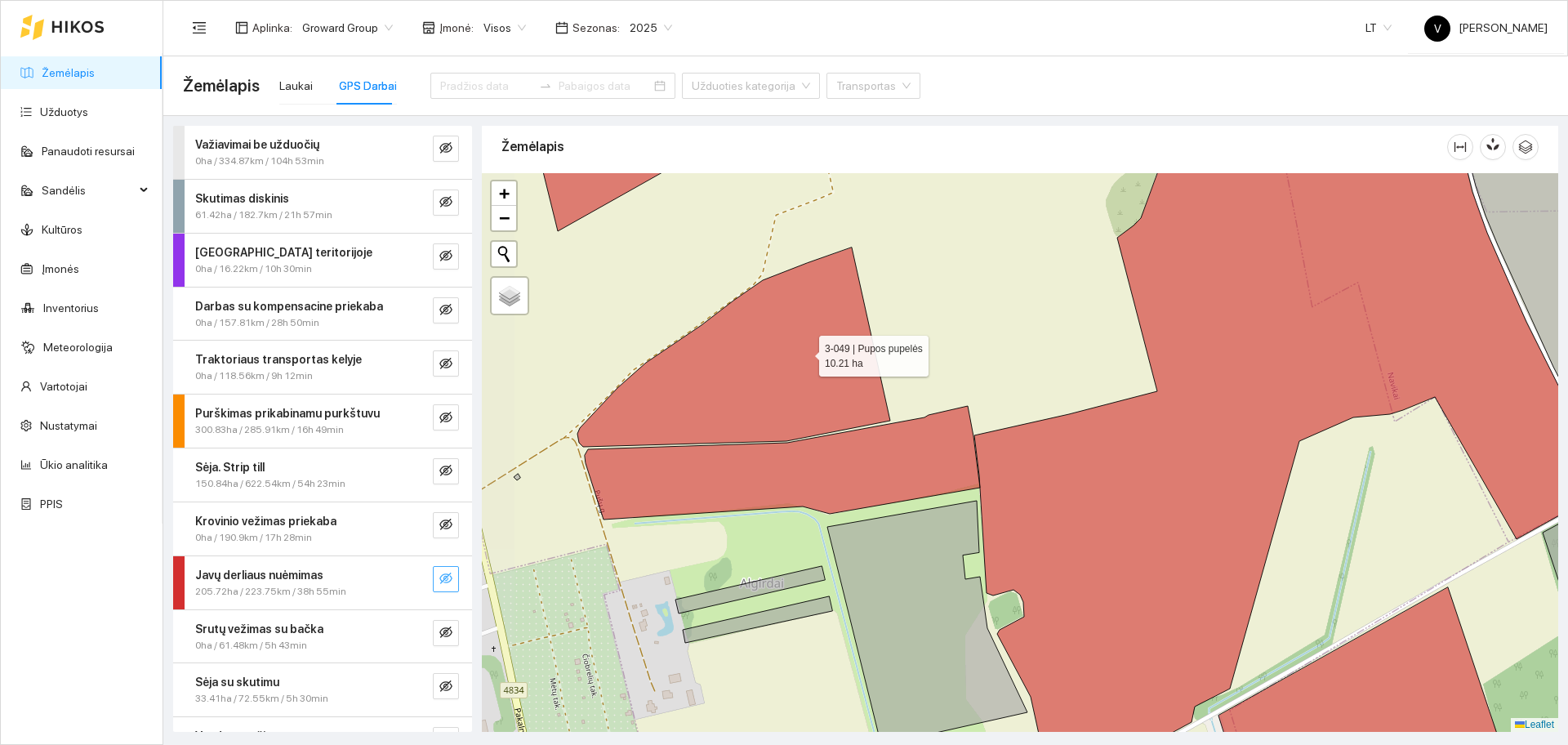
drag, startPoint x: 753, startPoint y: 327, endPoint x: 803, endPoint y: 352, distance: 55.9
click at [803, 352] on icon at bounding box center [733, 346] width 312 height 199
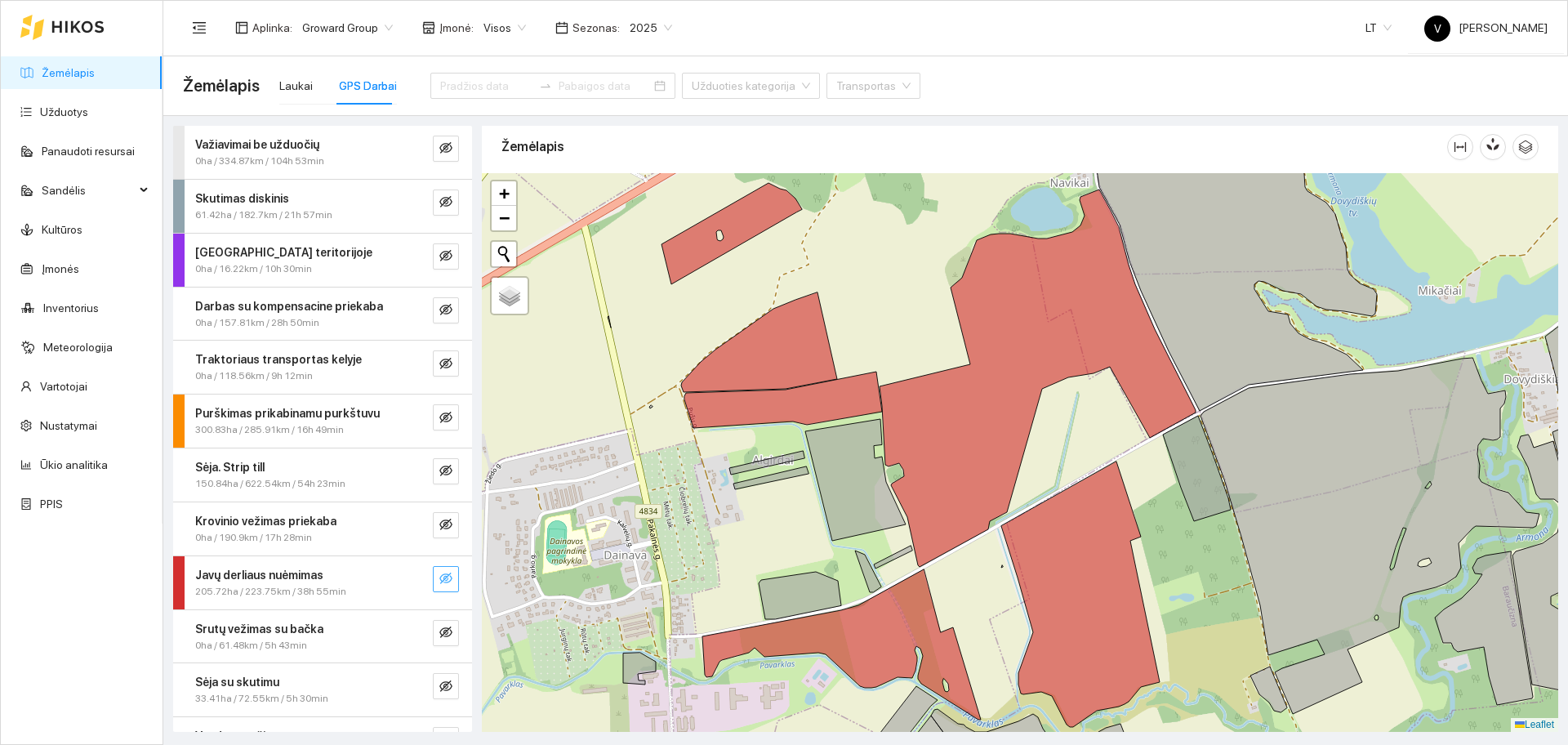
drag, startPoint x: 867, startPoint y: 257, endPoint x: 891, endPoint y: 317, distance: 64.6
click at [891, 317] on div at bounding box center [1020, 452] width 1076 height 559
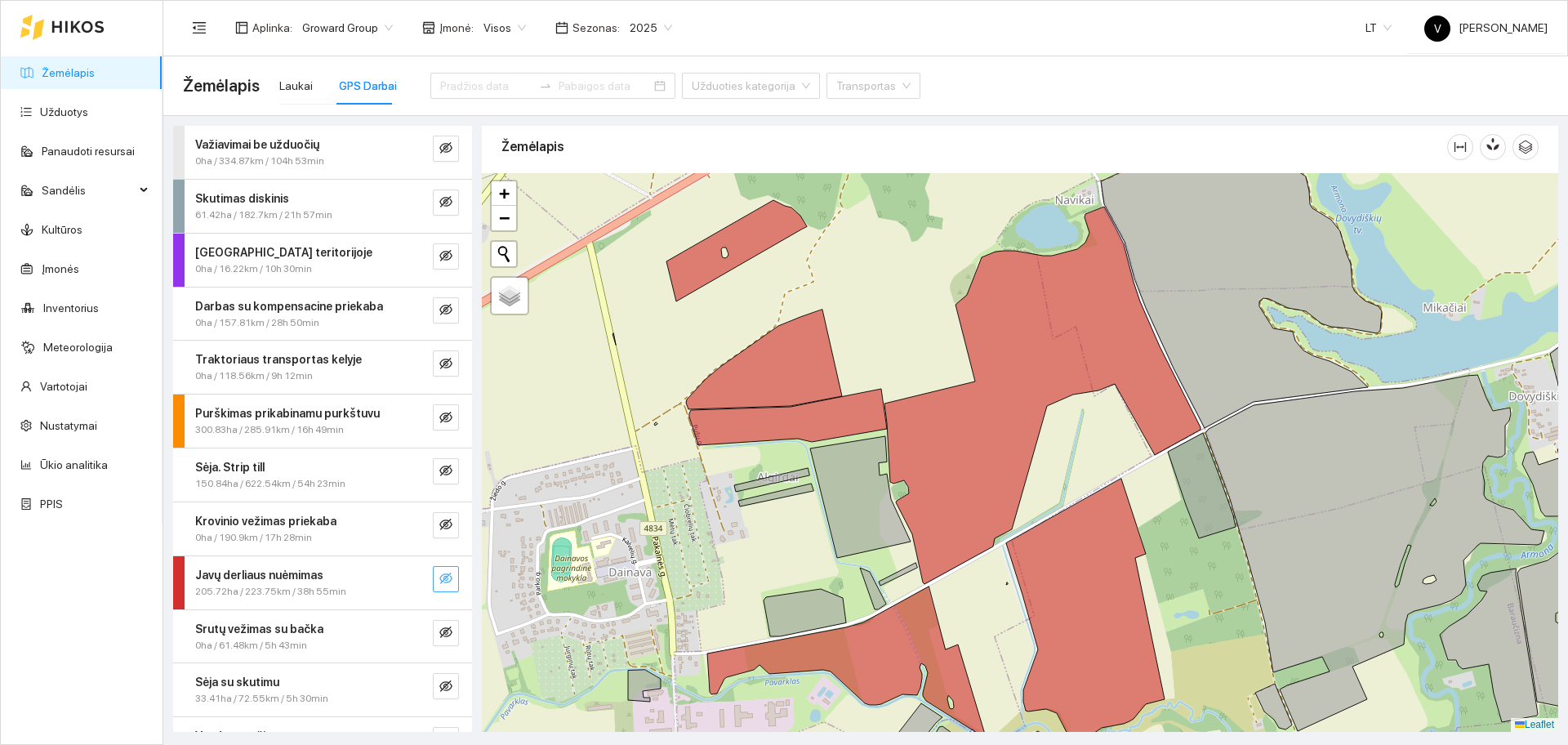
click at [433, 578] on button "button" at bounding box center [446, 580] width 26 height 26
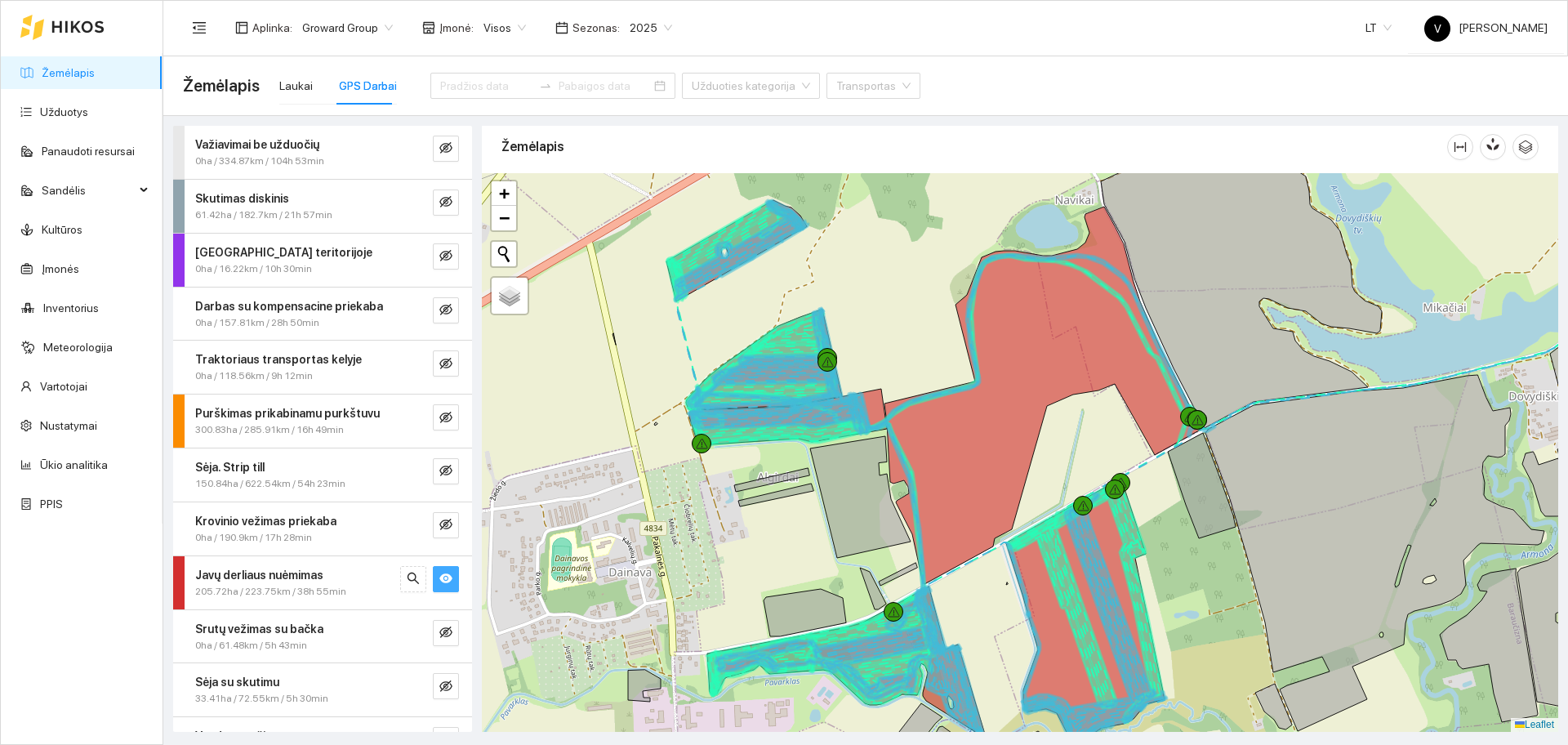
click at [439, 578] on icon "eye" at bounding box center [446, 578] width 13 height 13
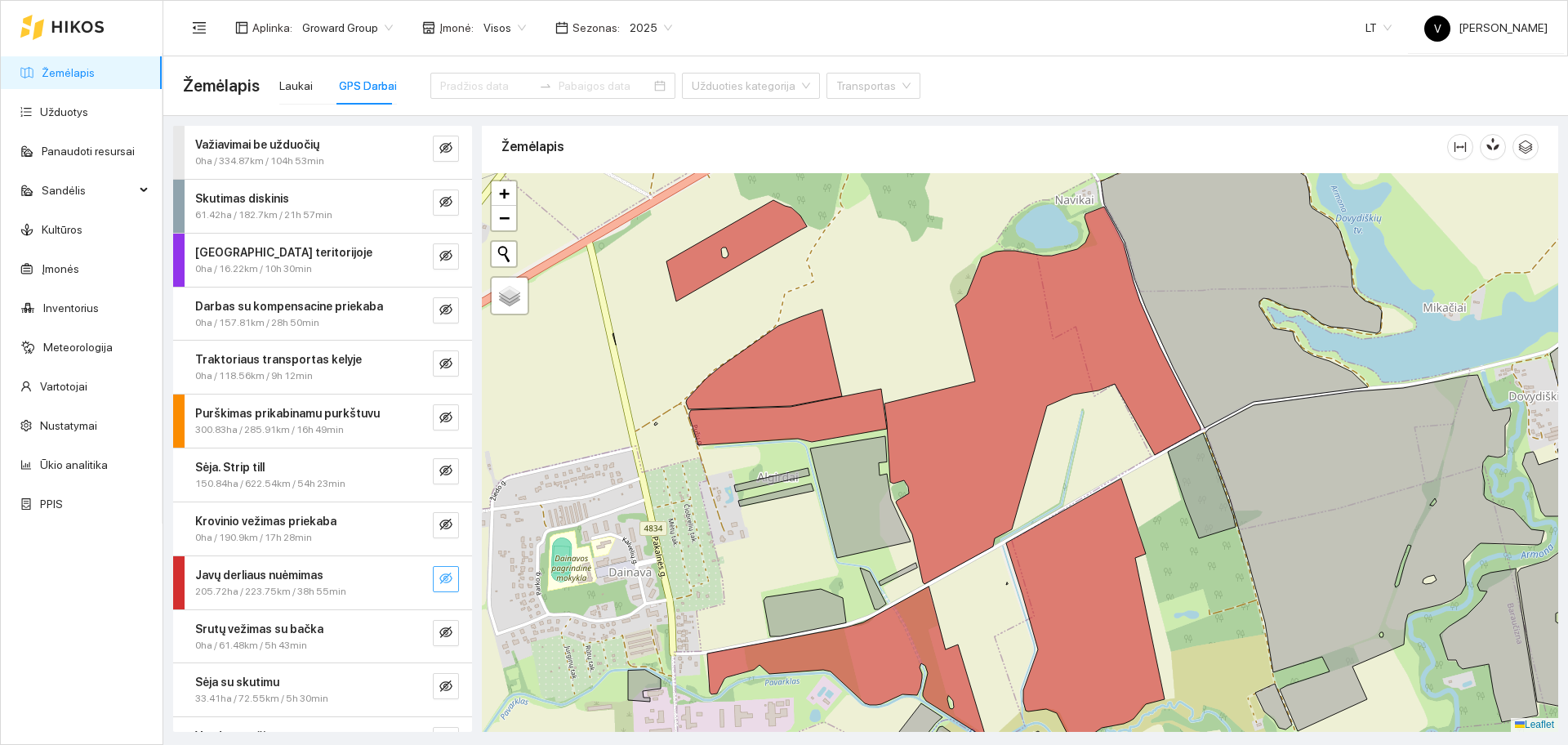
click at [439, 578] on icon "eye-invisible" at bounding box center [446, 578] width 13 height 13
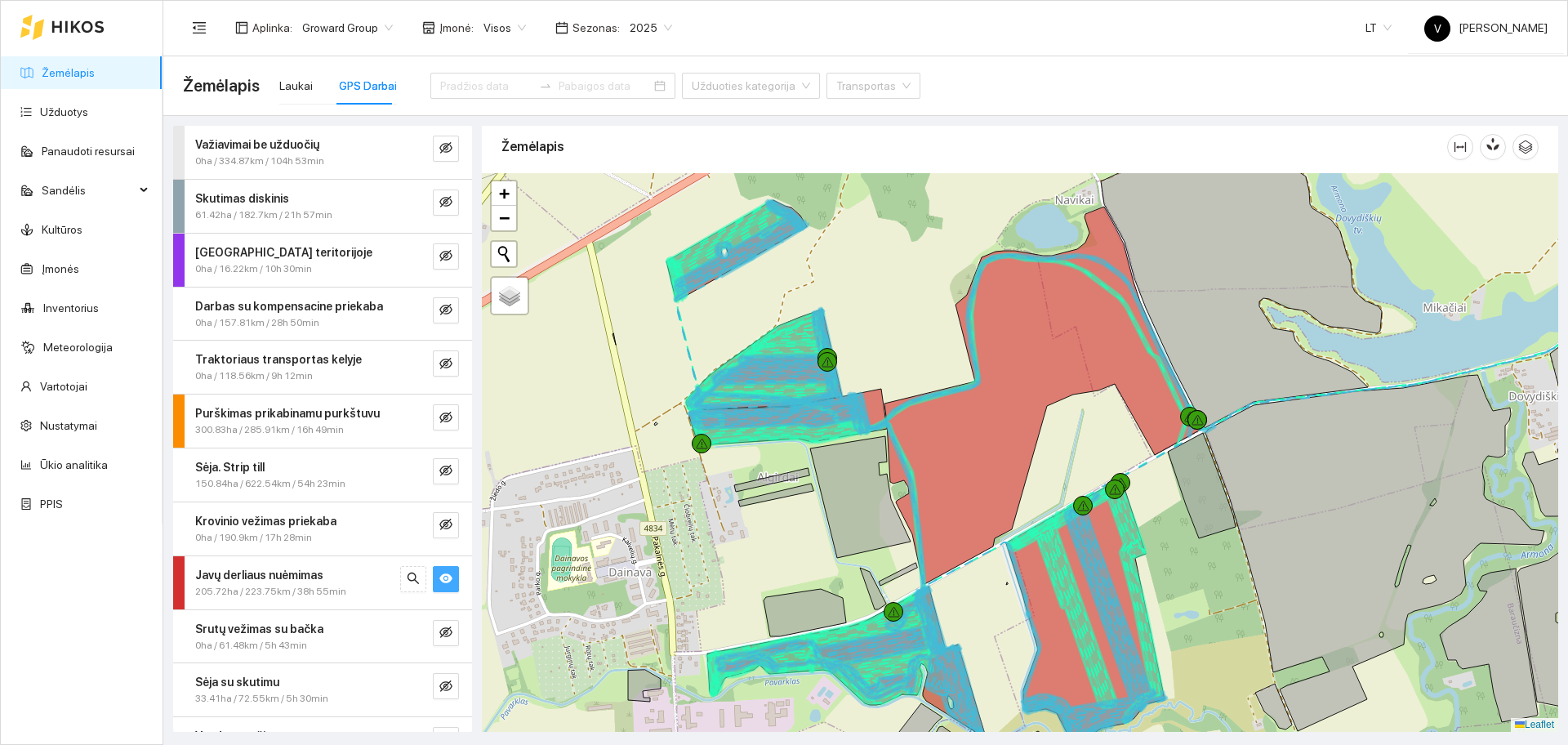
click at [439, 578] on icon "eye" at bounding box center [446, 578] width 13 height 13
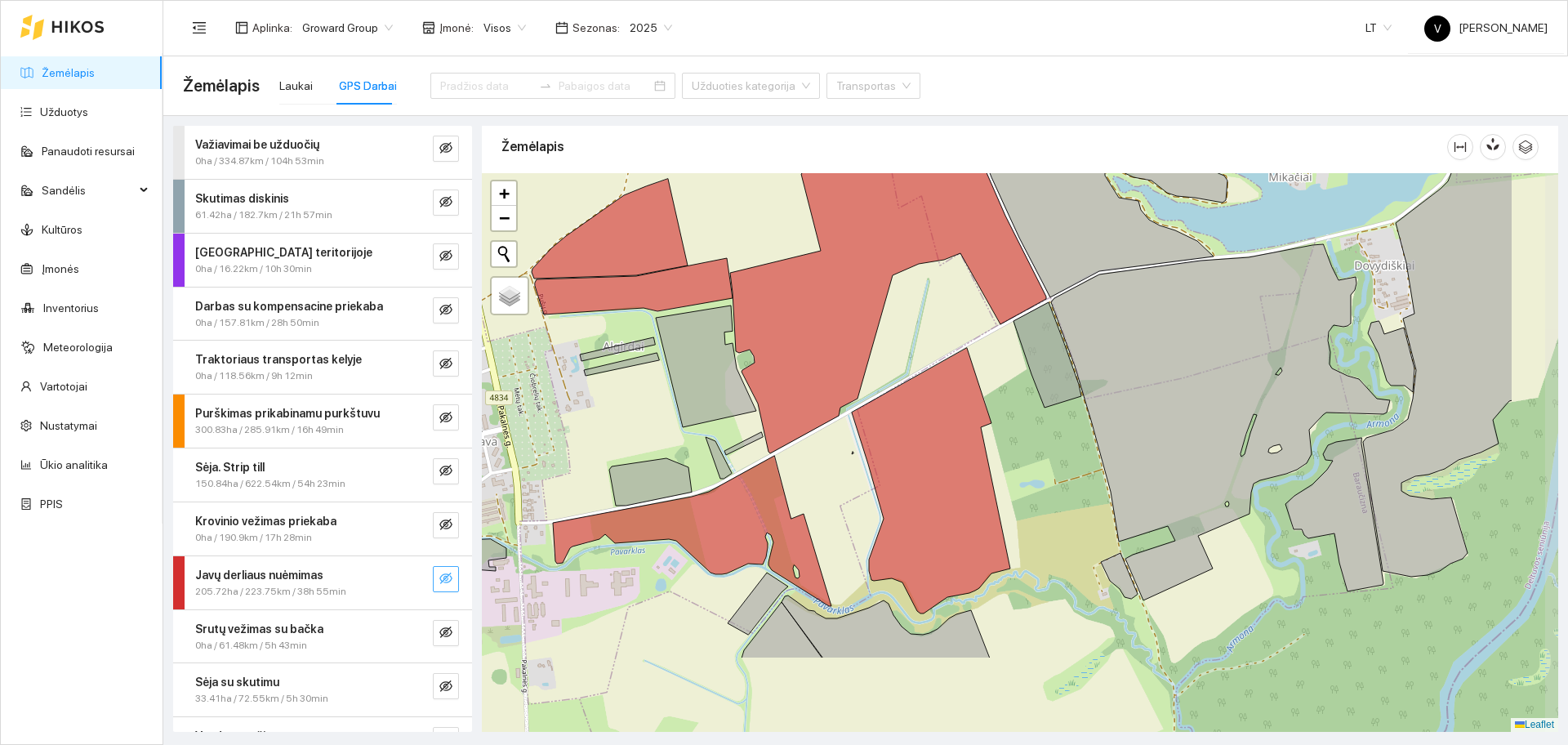
drag, startPoint x: 1042, startPoint y: 504, endPoint x: 870, endPoint y: 365, distance: 221.1
click at [870, 365] on div at bounding box center [1020, 452] width 1076 height 559
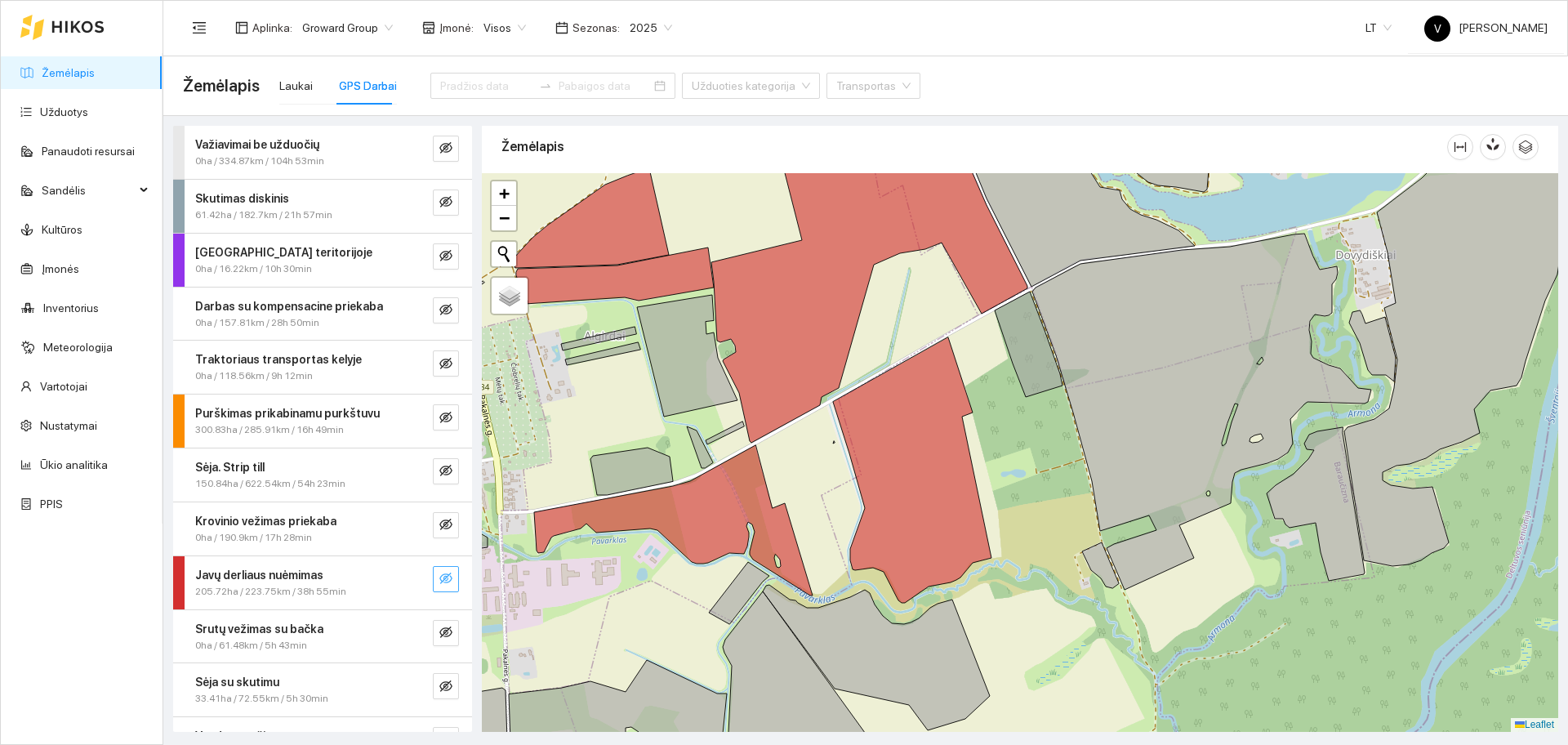
click at [439, 576] on icon "eye-invisible" at bounding box center [446, 578] width 13 height 12
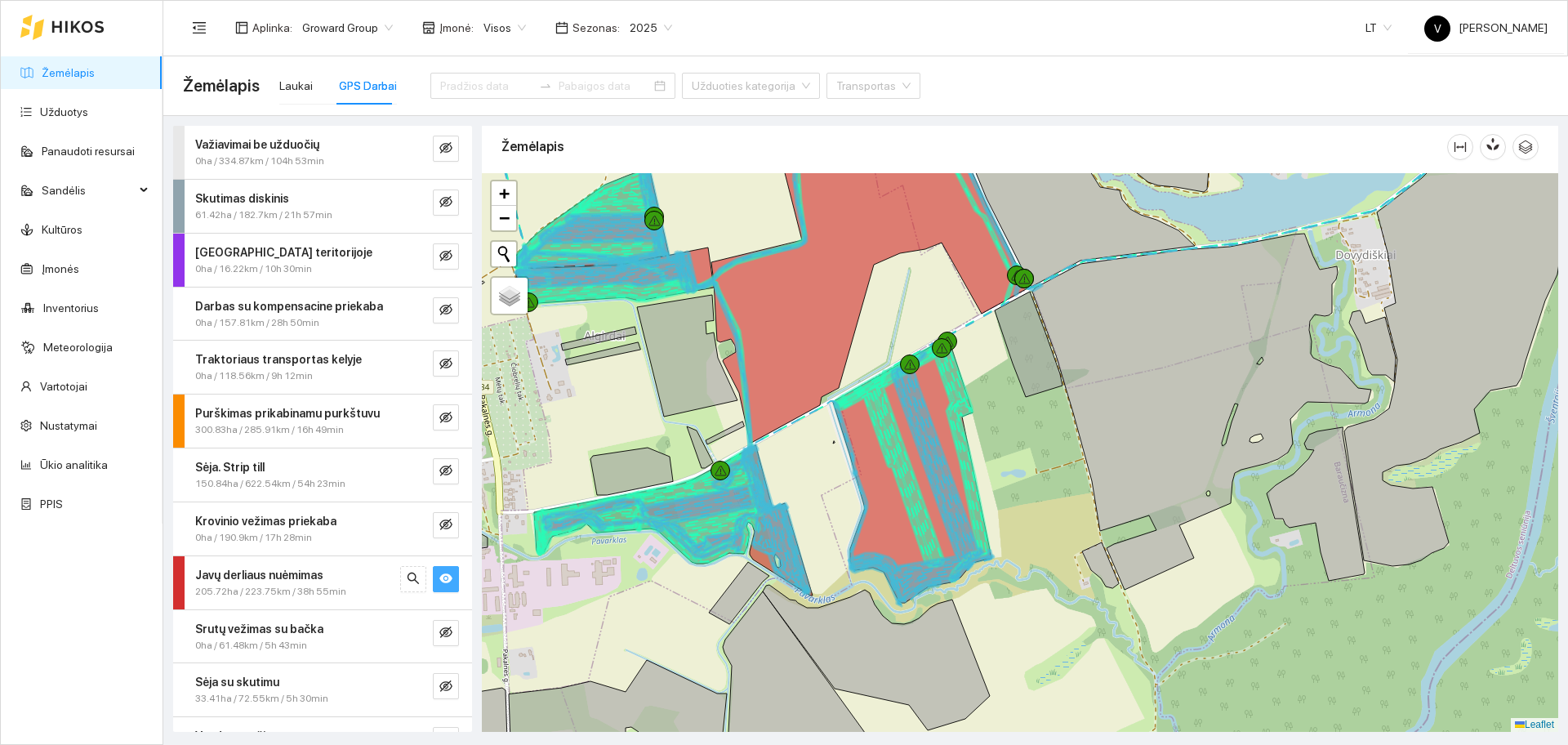
click at [439, 575] on icon "eye" at bounding box center [446, 578] width 13 height 10
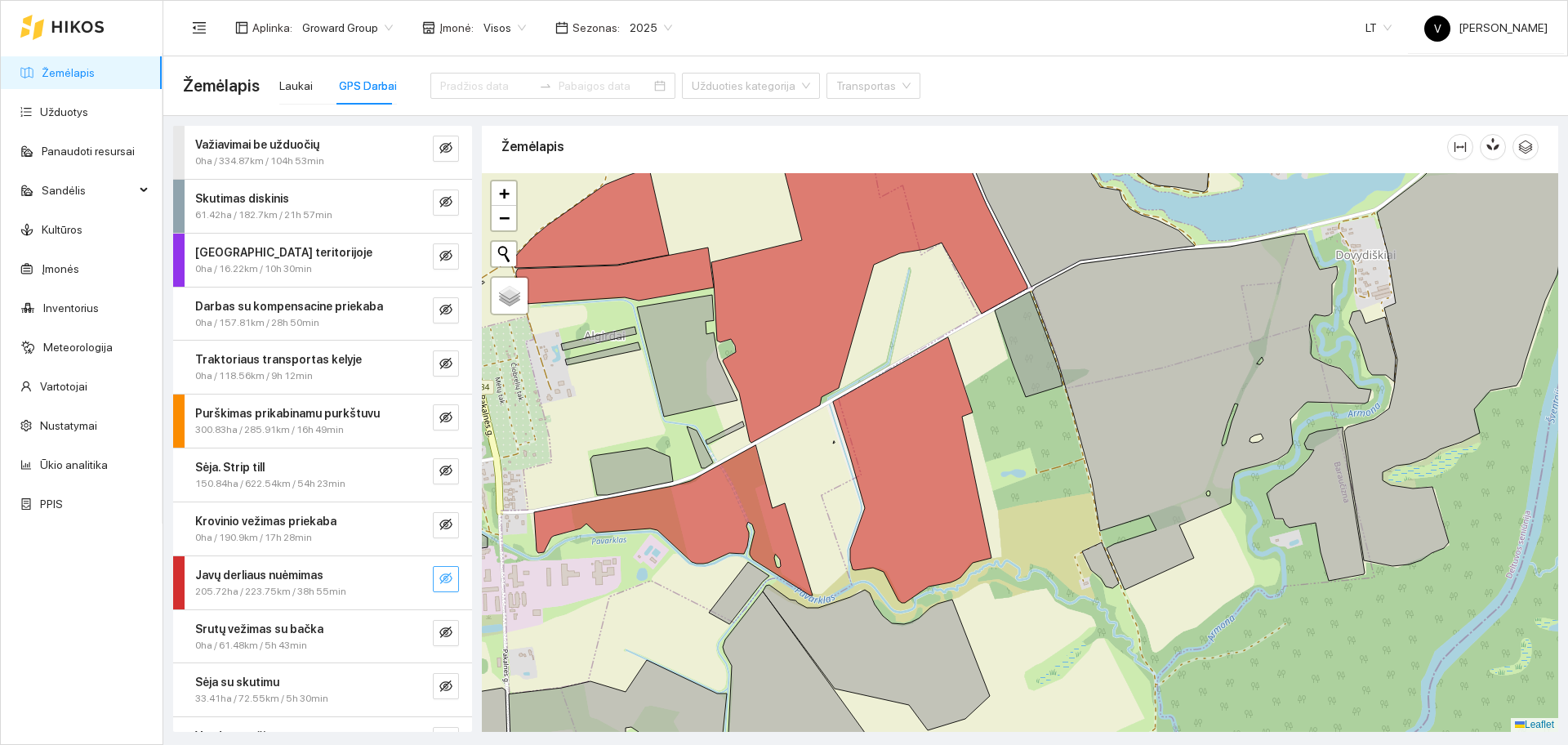
click at [439, 580] on icon "eye-invisible" at bounding box center [446, 578] width 13 height 12
